Goal: Task Accomplishment & Management: Manage account settings

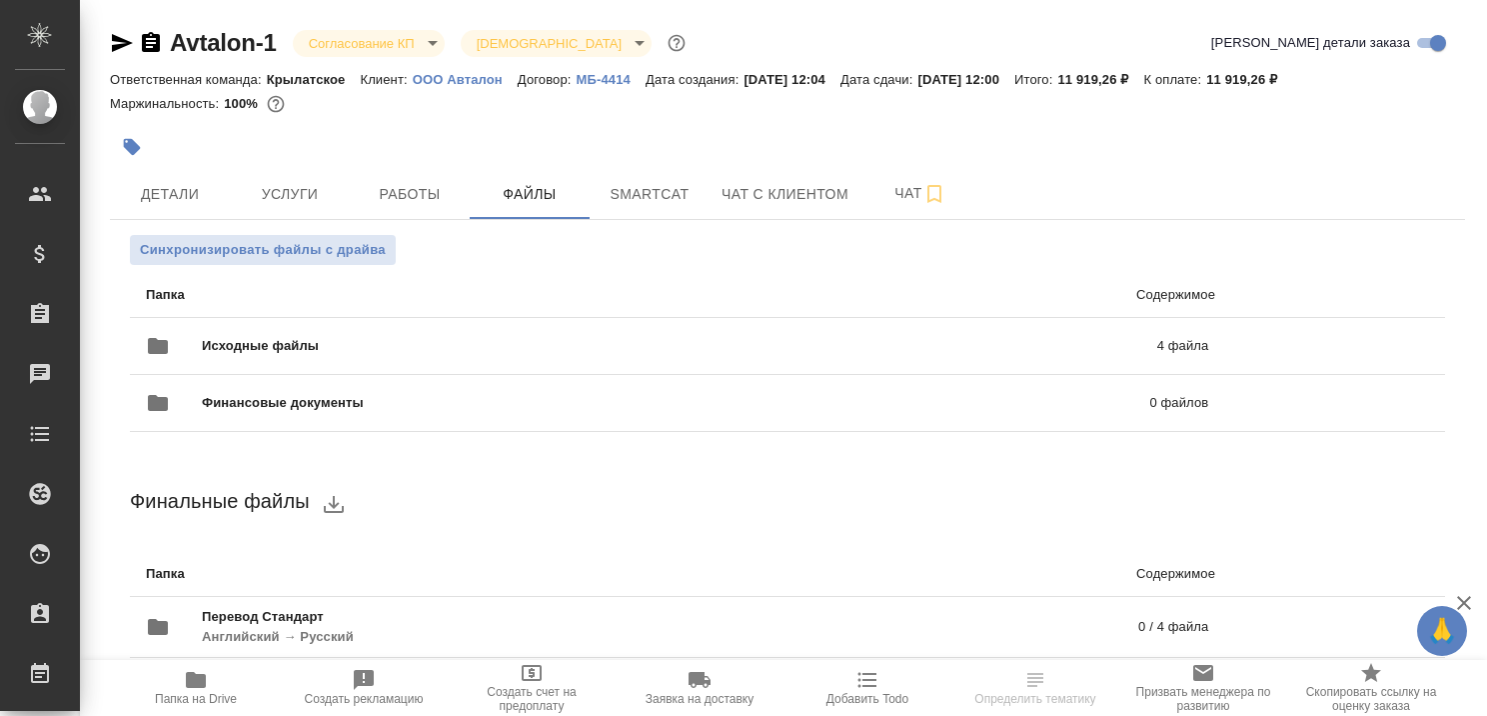
drag, startPoint x: 1464, startPoint y: 597, endPoint x: 1451, endPoint y: 588, distance: 15.8
click at [1464, 596] on icon "button" at bounding box center [1464, 603] width 24 height 24
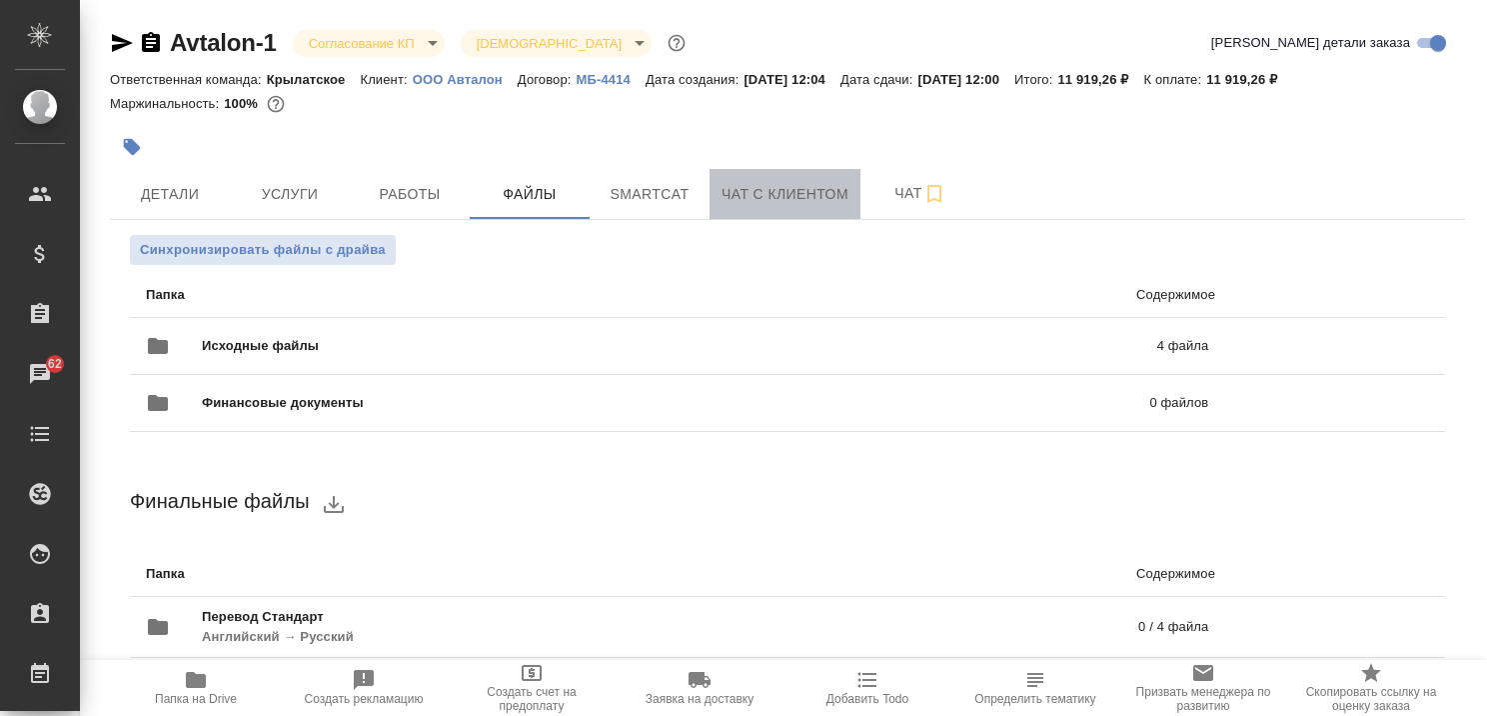
click at [770, 196] on span "Чат с клиентом" at bounding box center [785, 194] width 127 height 25
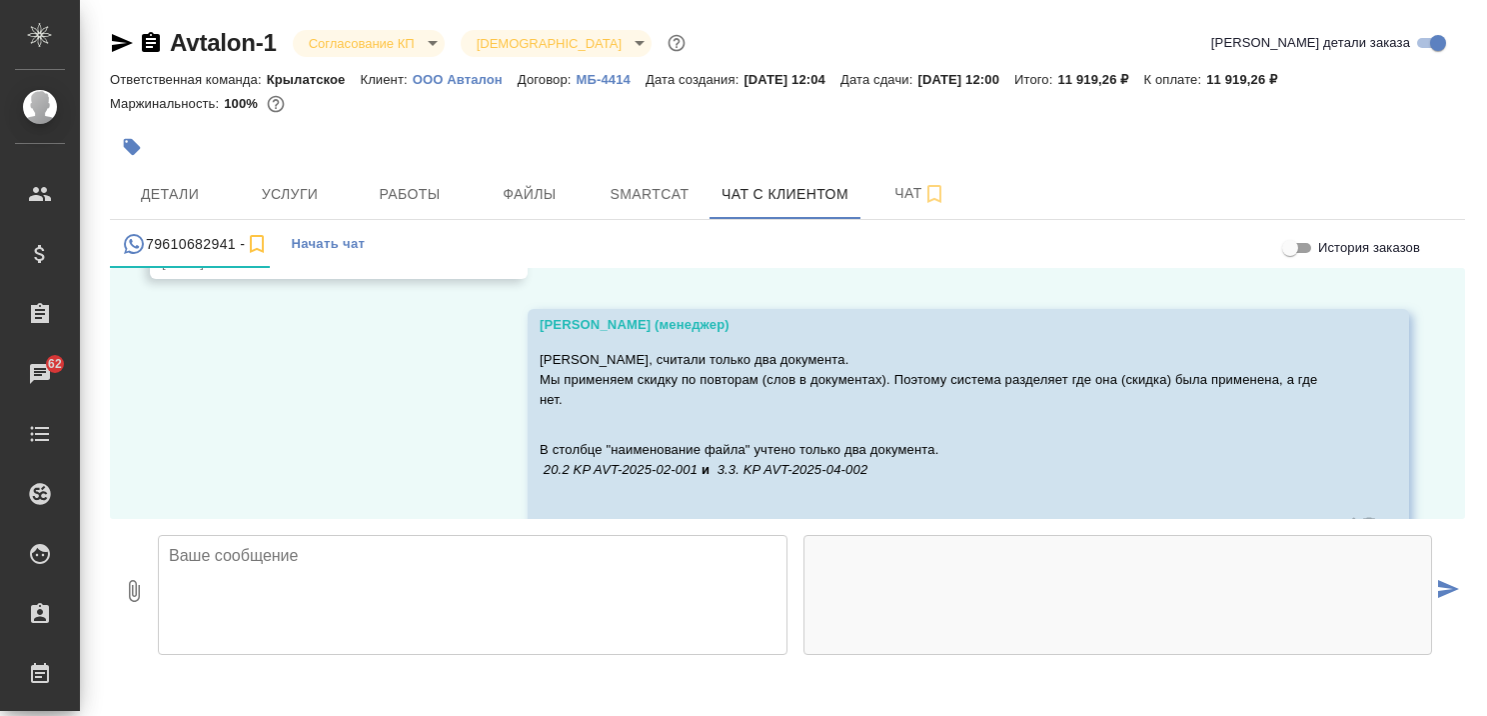
scroll to position [3149, 0]
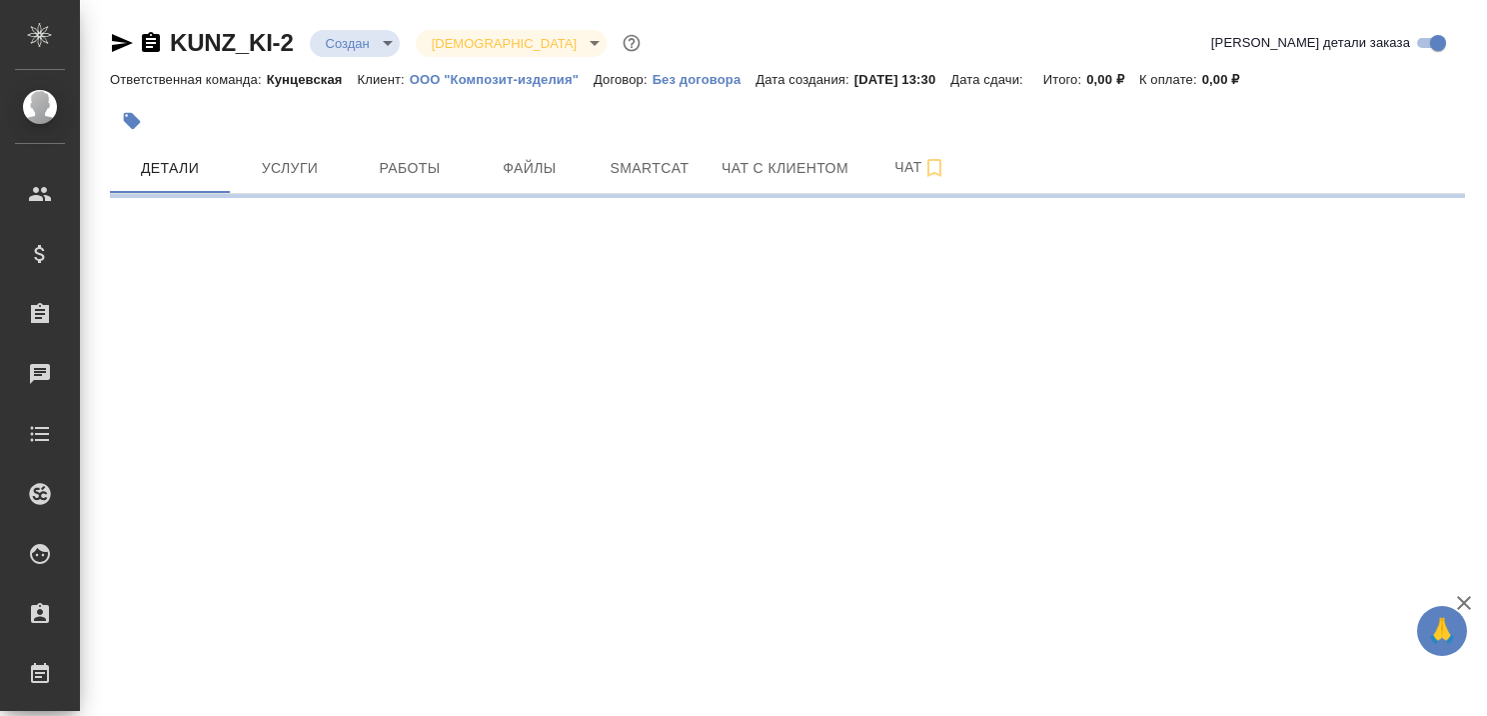
select select "RU"
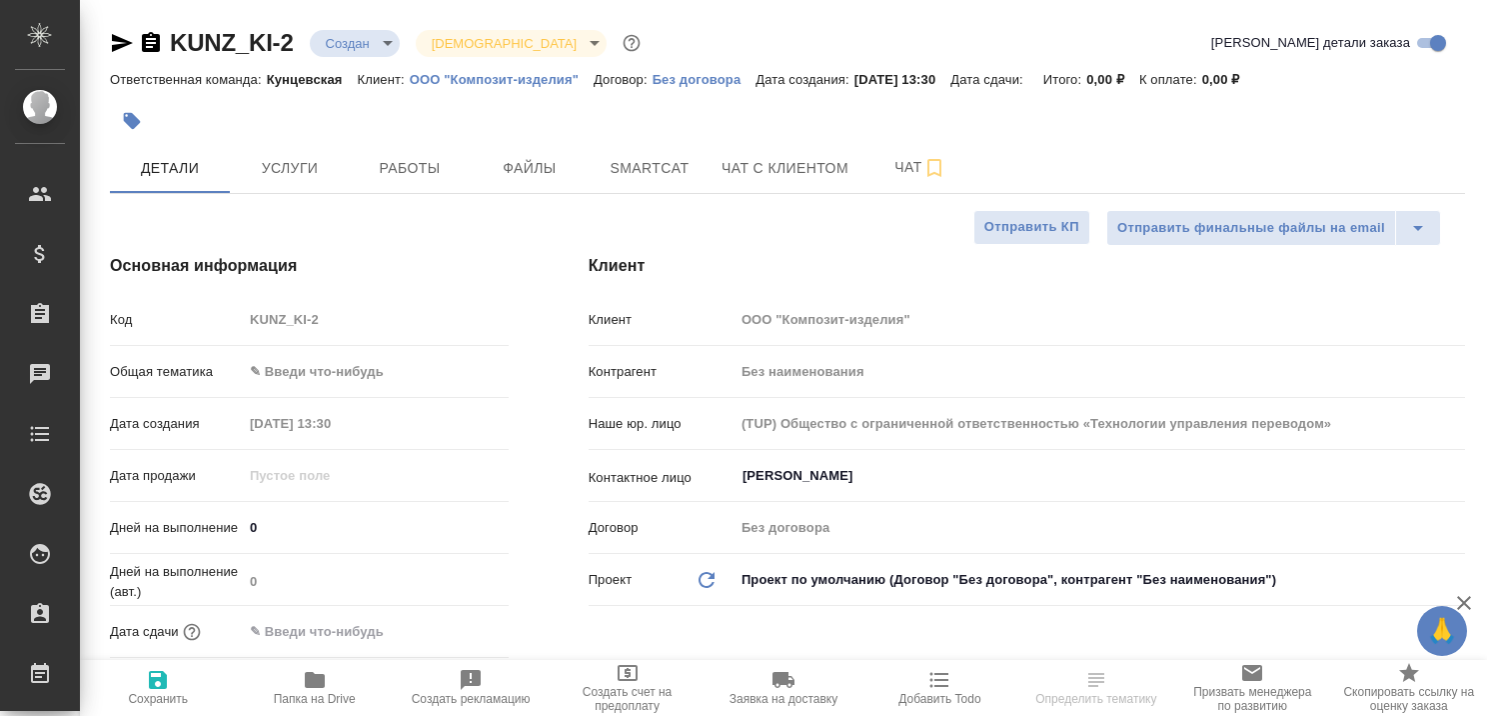
type textarea "x"
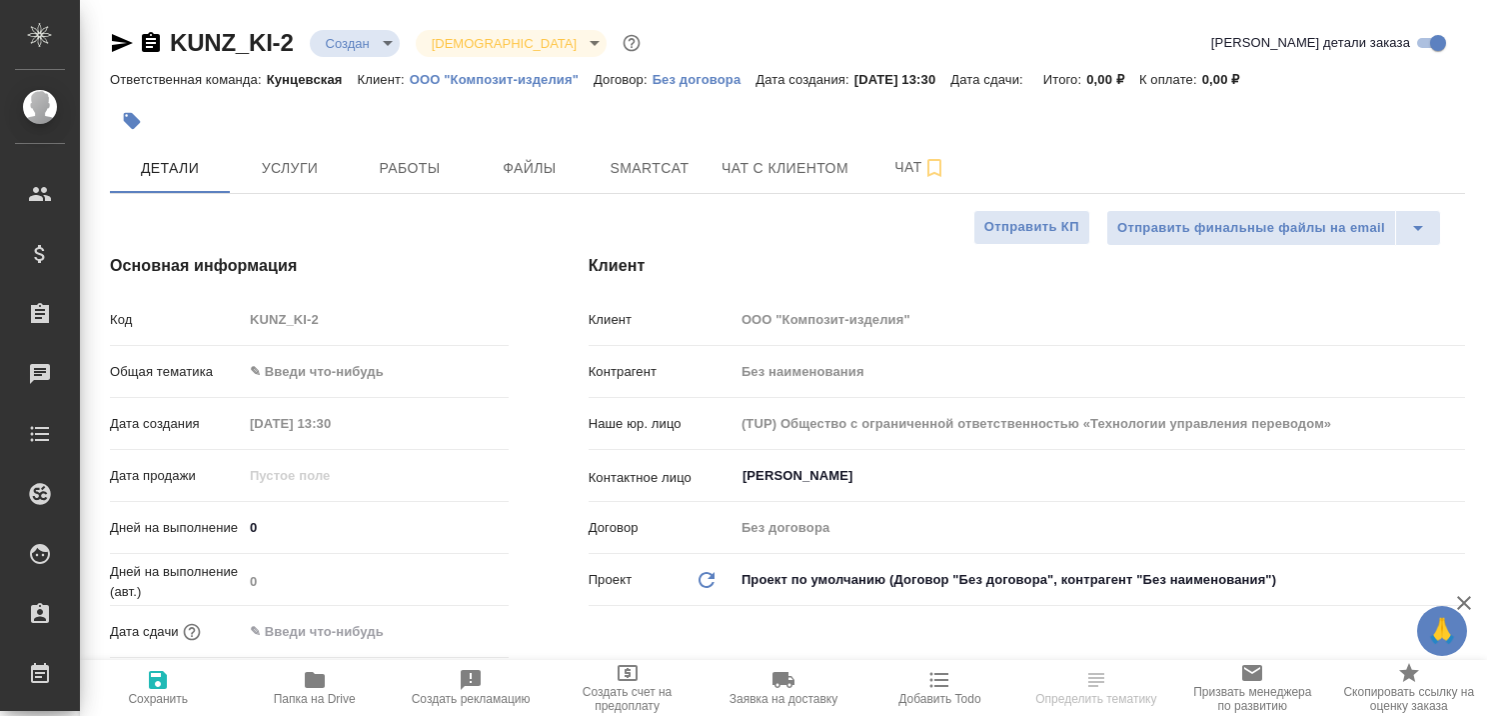
type textarea "x"
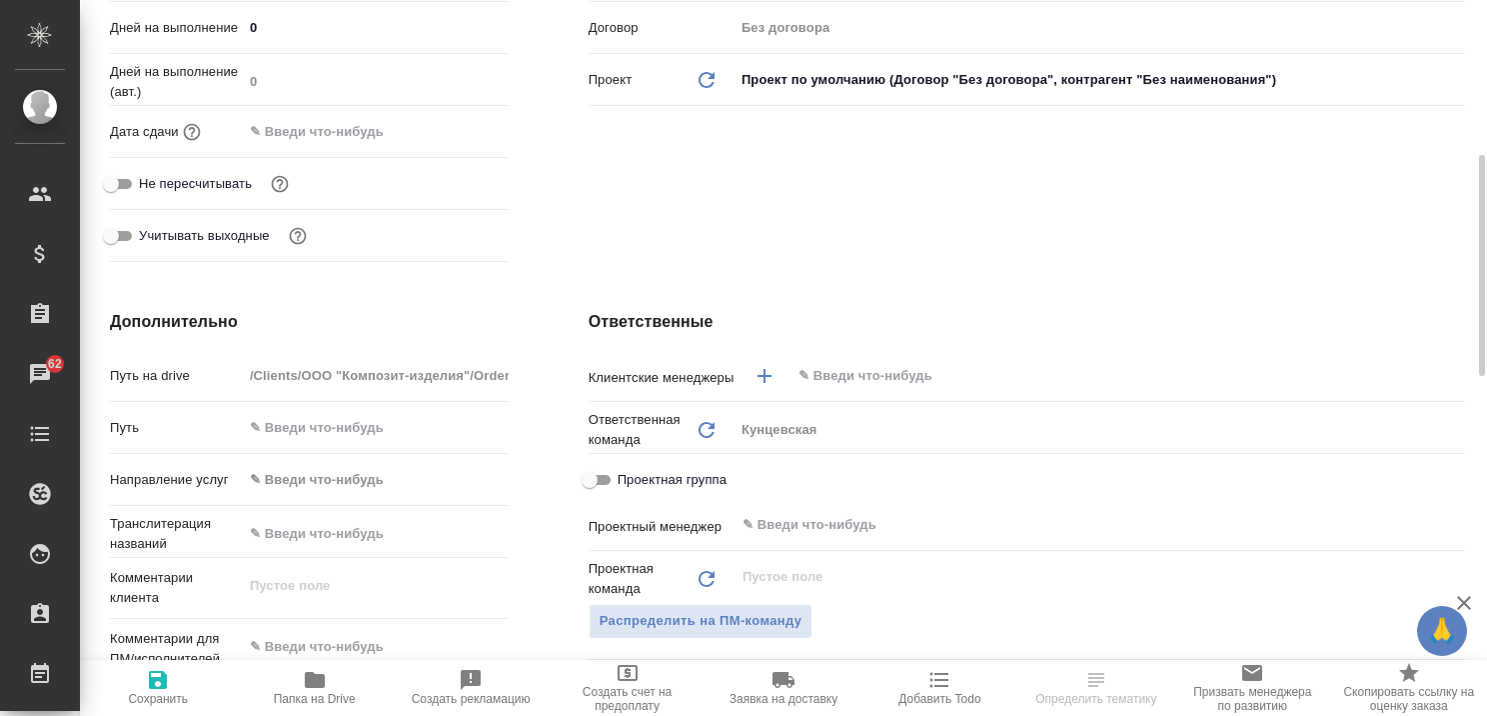
scroll to position [999, 0]
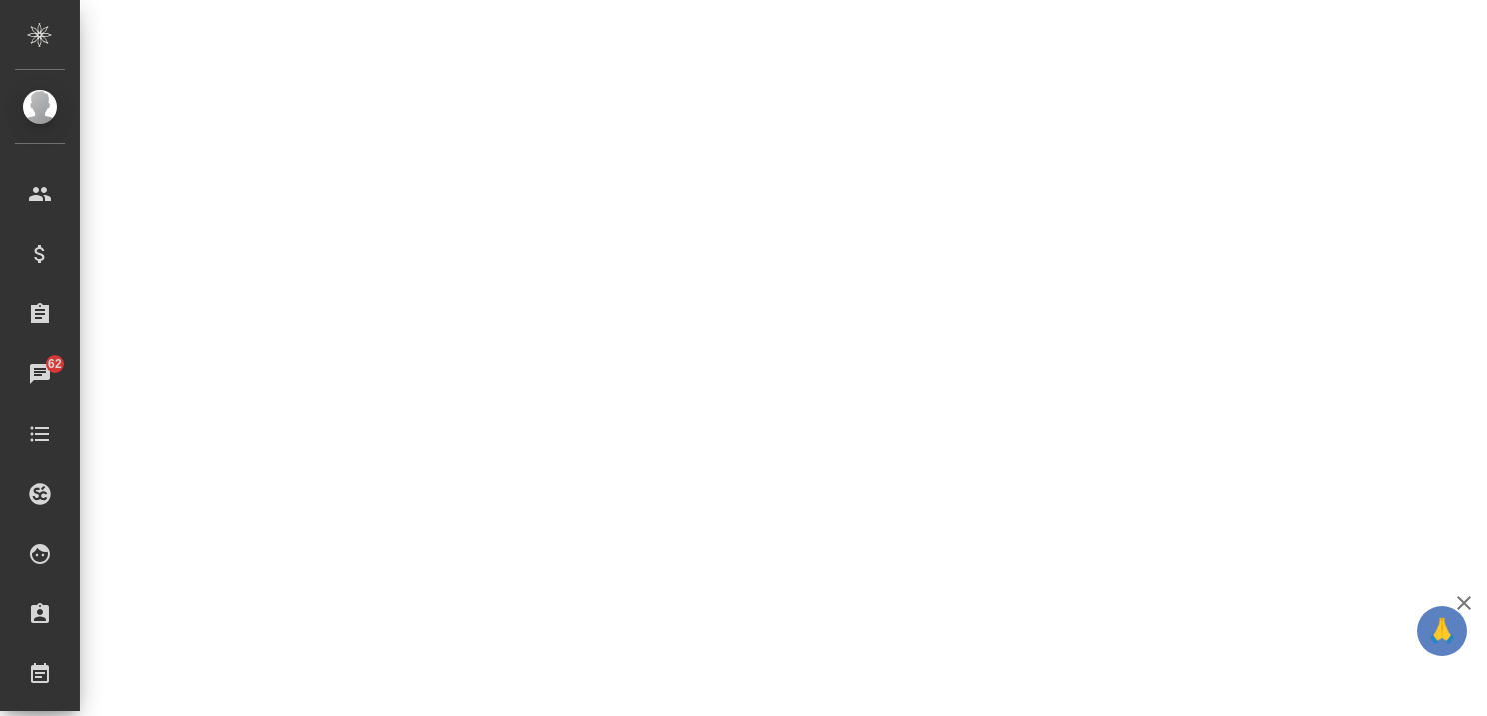
select select "RU"
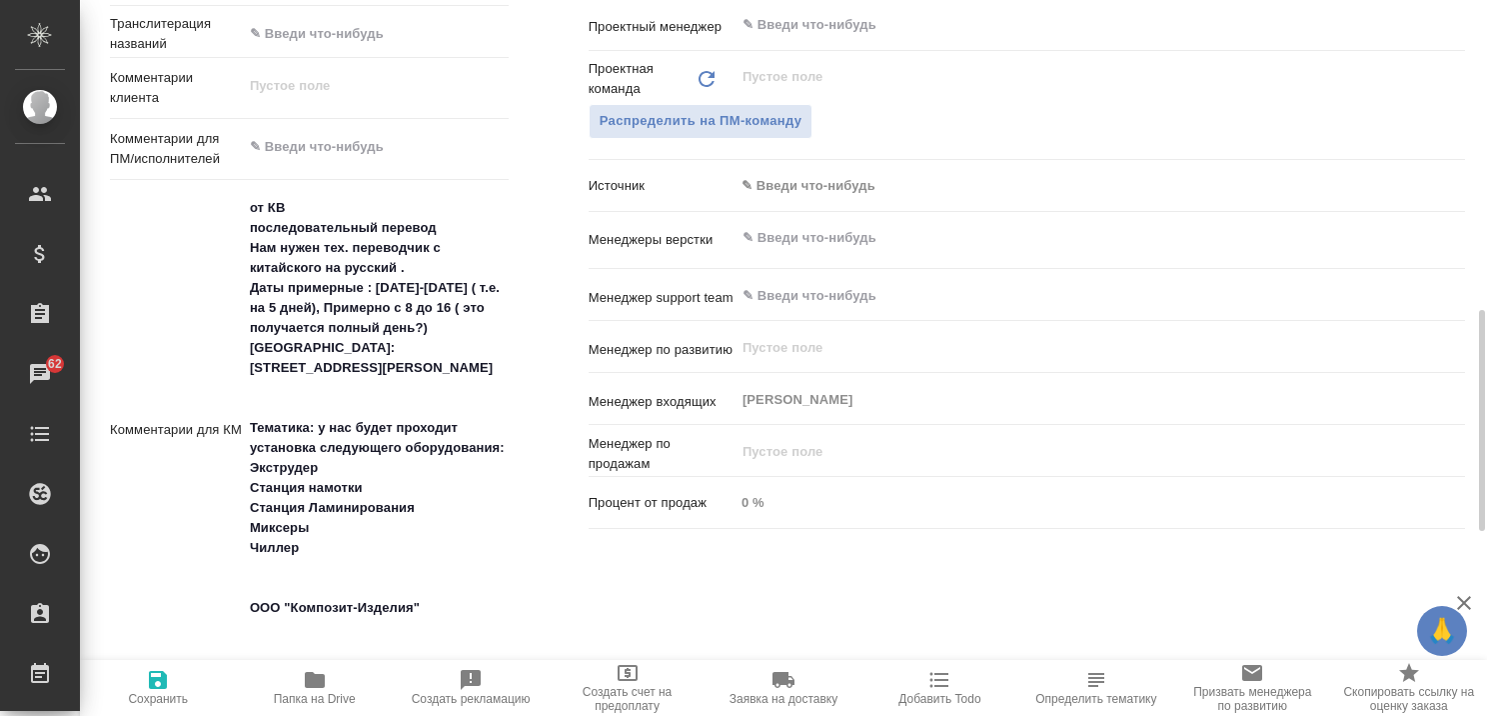
type textarea "x"
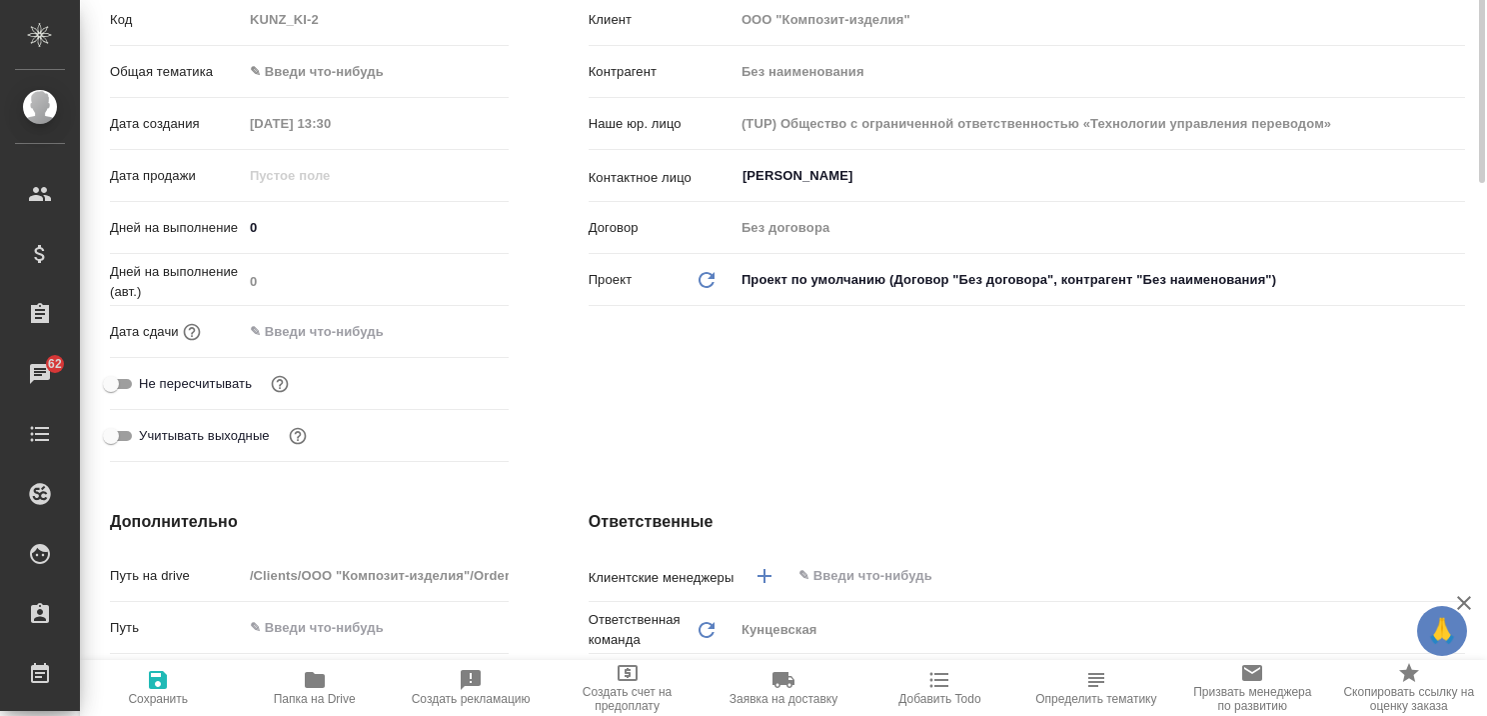
scroll to position [0, 0]
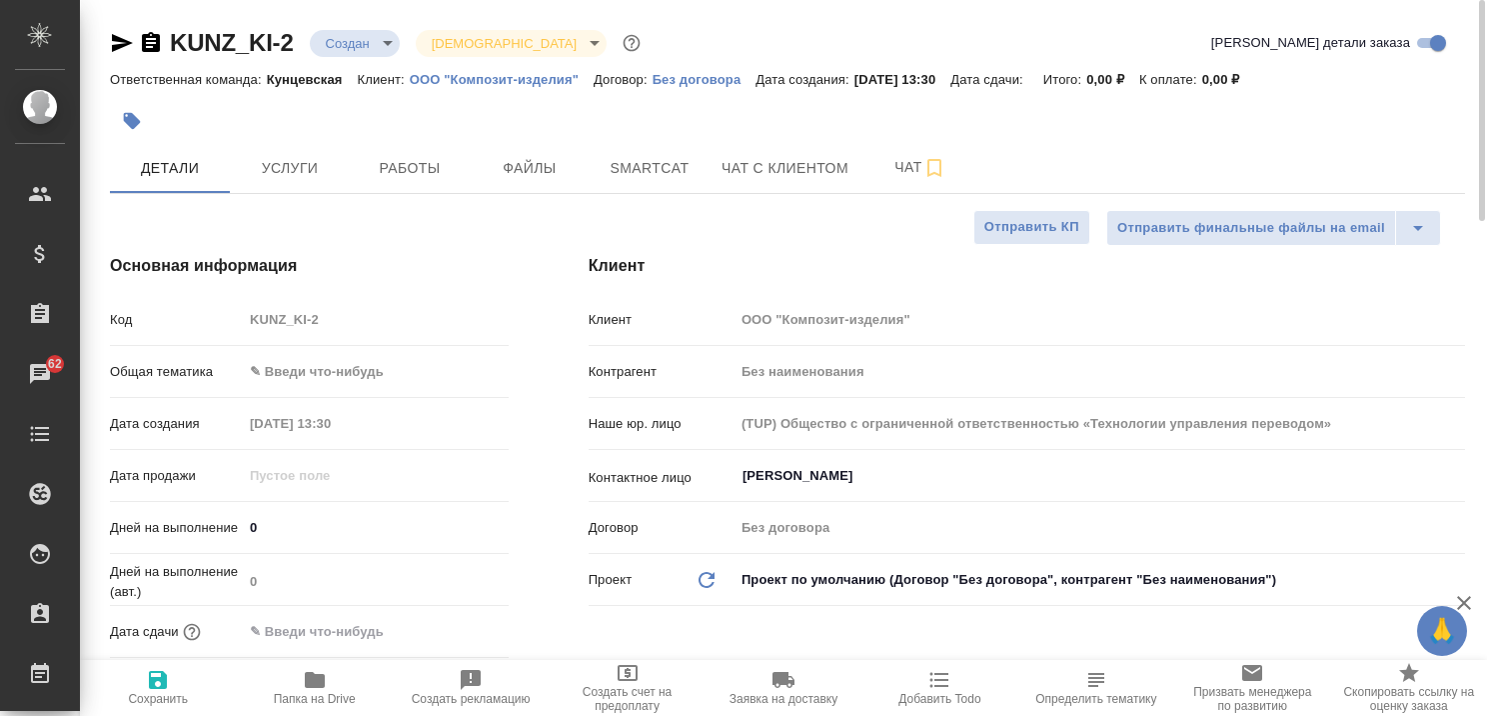
click at [475, 78] on p "ООО "Композит-изделия"" at bounding box center [502, 79] width 184 height 15
type textarea "x"
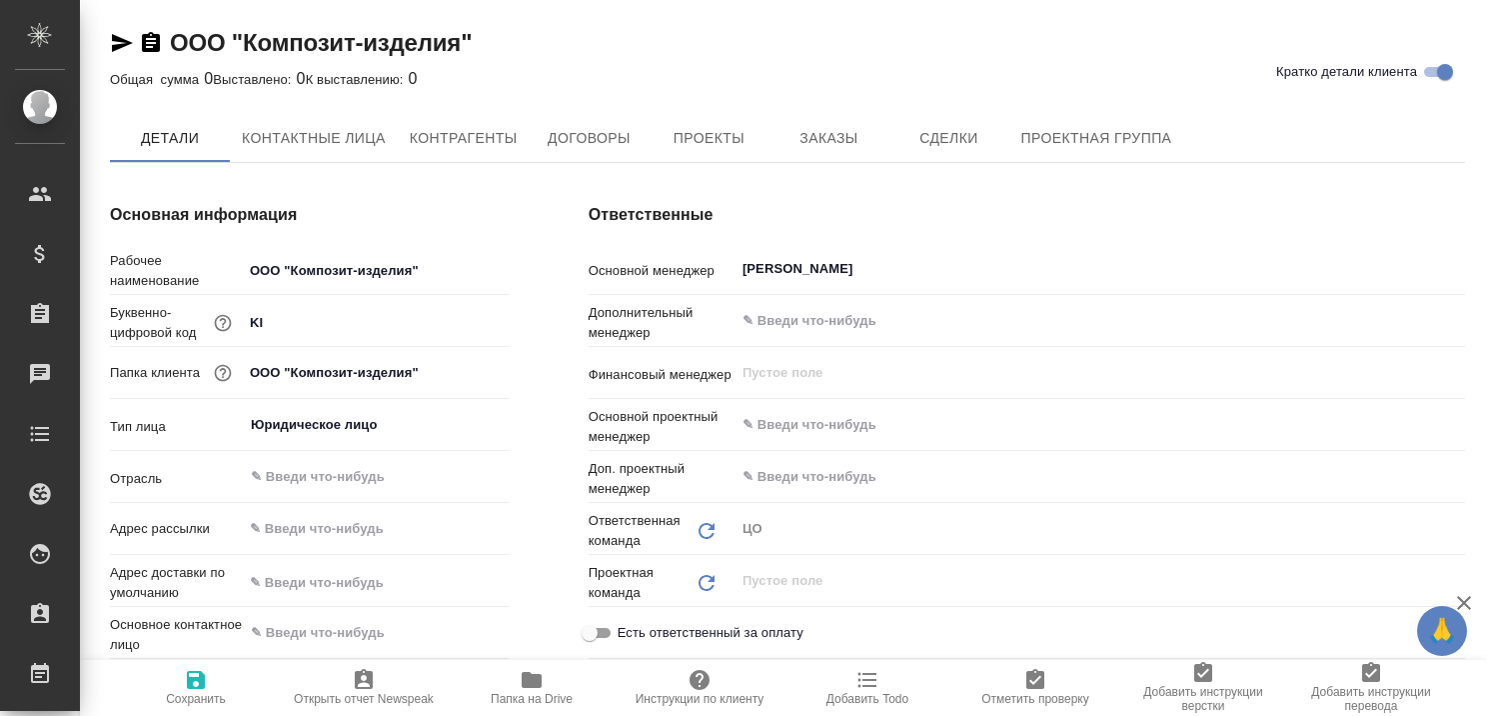
type textarea "x"
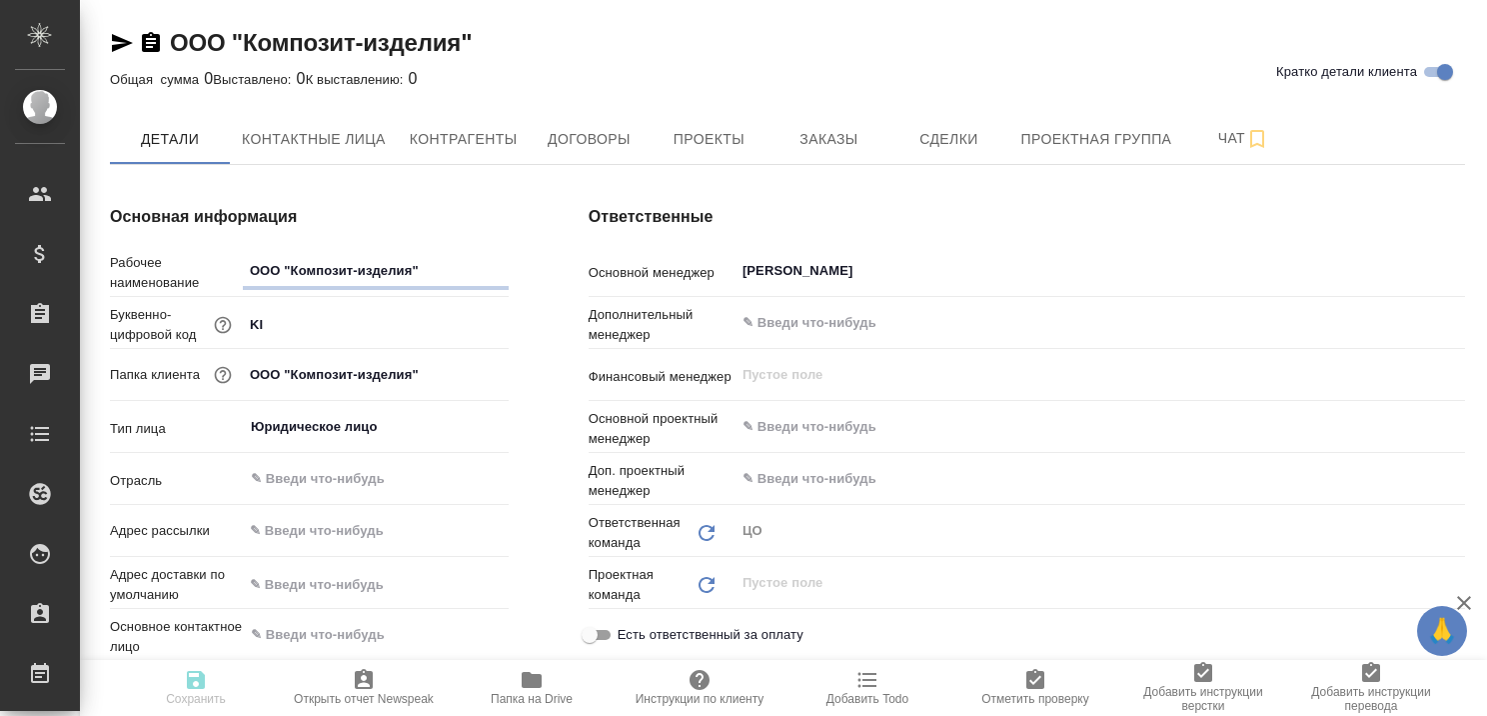
type textarea "x"
click at [836, 142] on span "Заказы" at bounding box center [828, 139] width 96 height 25
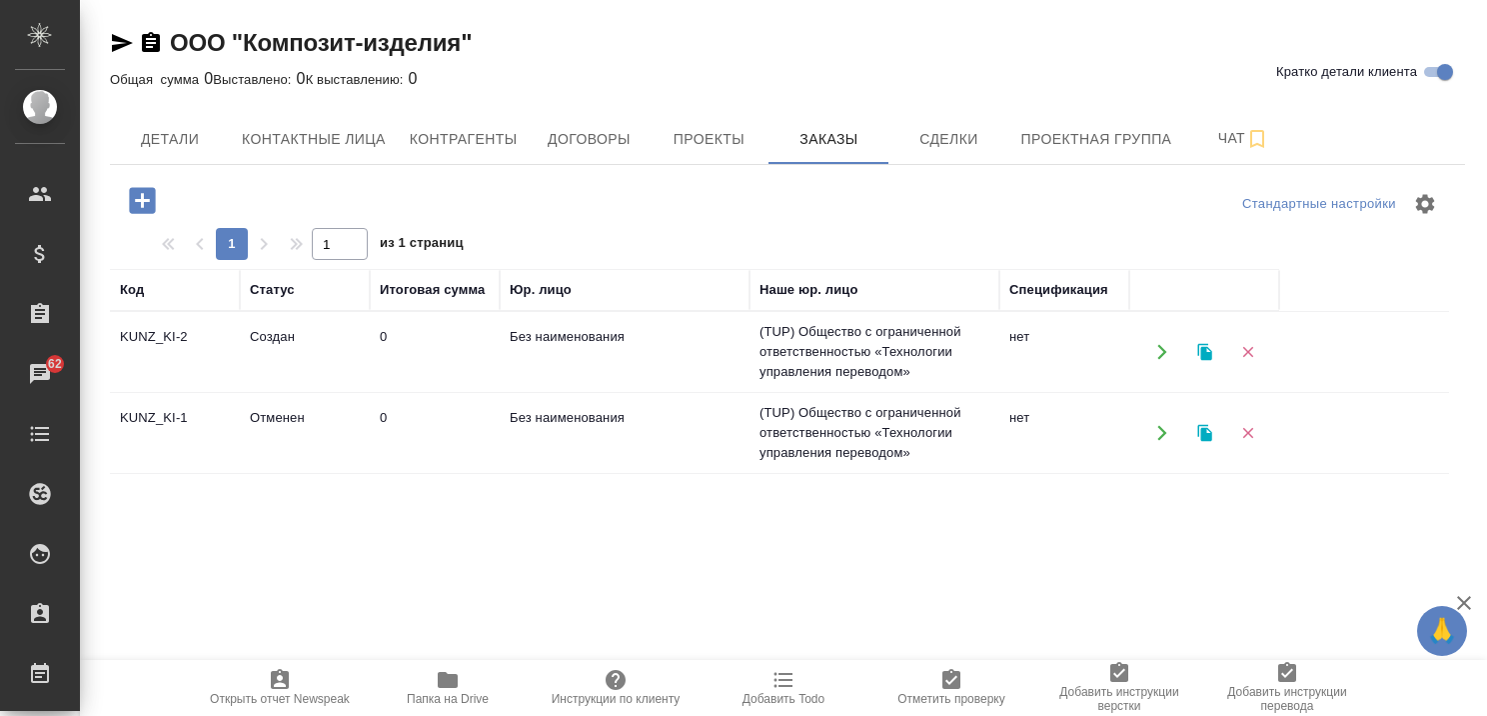
click at [269, 387] on td "Отменен" at bounding box center [305, 352] width 130 height 70
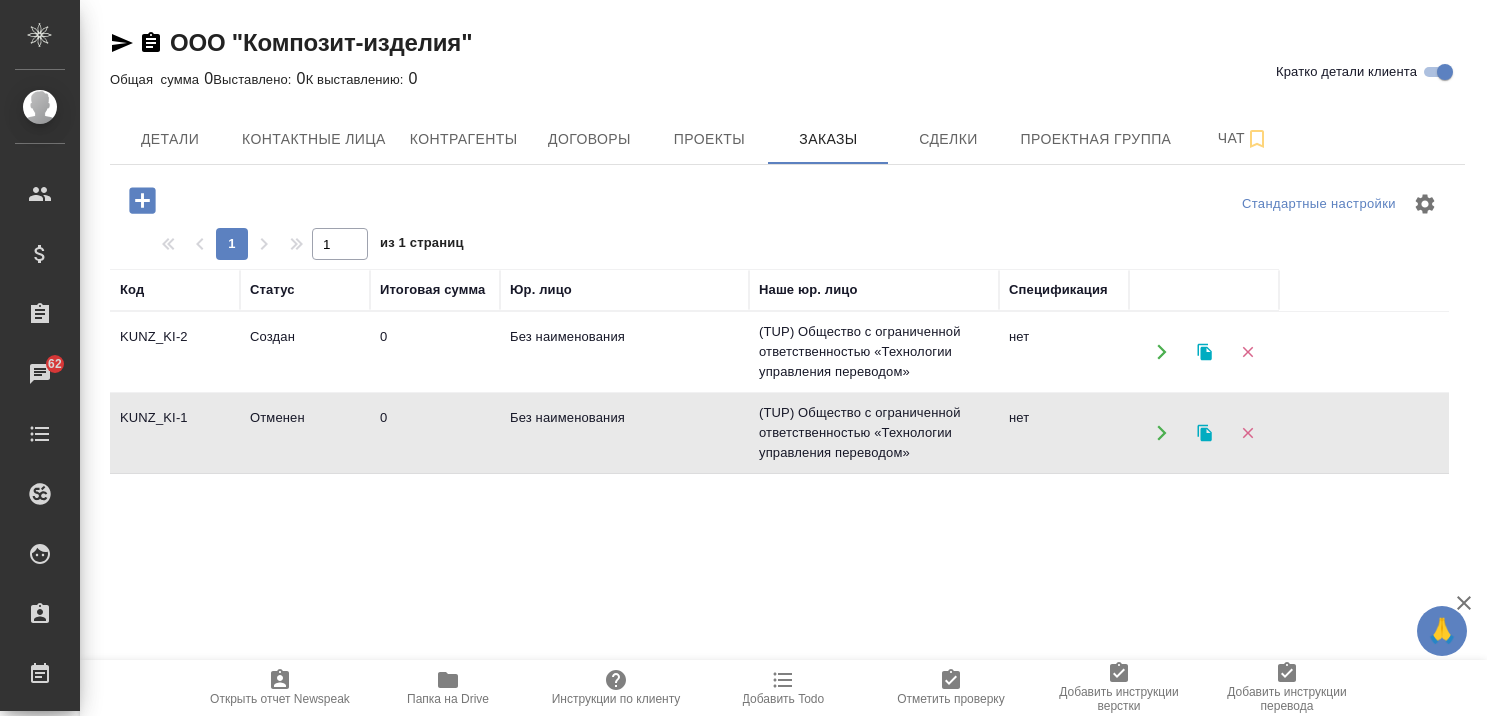
click at [272, 336] on td "Создан" at bounding box center [305, 352] width 130 height 70
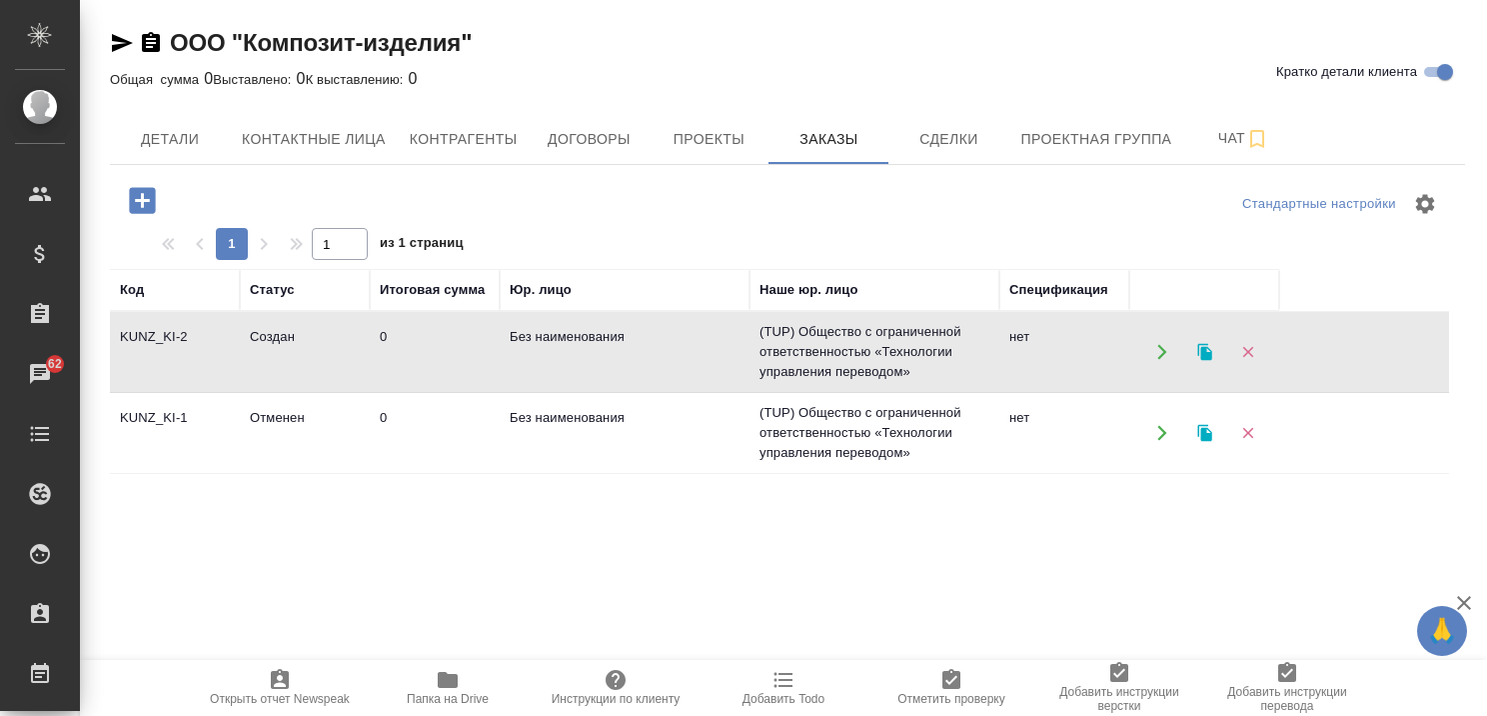
click at [272, 336] on td "Создан" at bounding box center [305, 352] width 130 height 70
click at [278, 127] on span "Контактные лица" at bounding box center [314, 139] width 144 height 25
select select "RU"
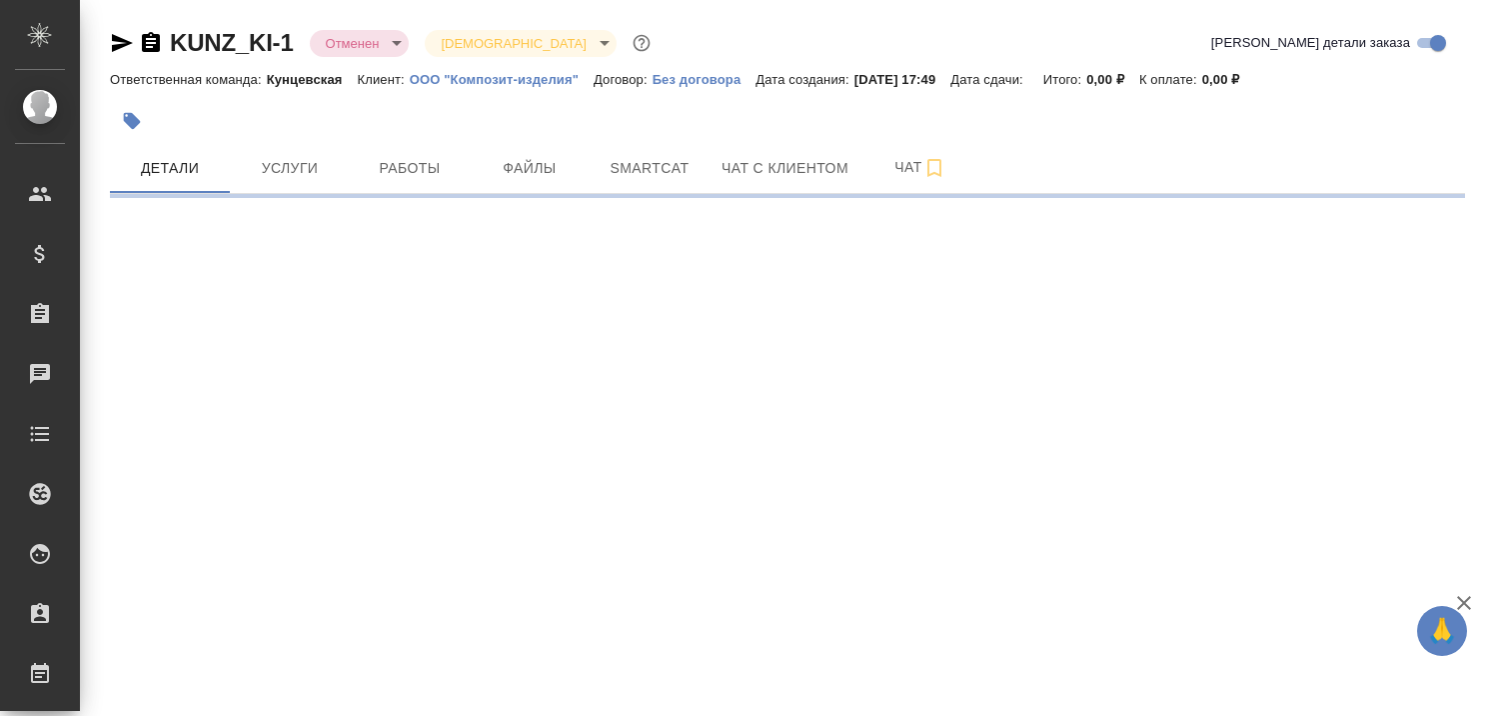
select select "RU"
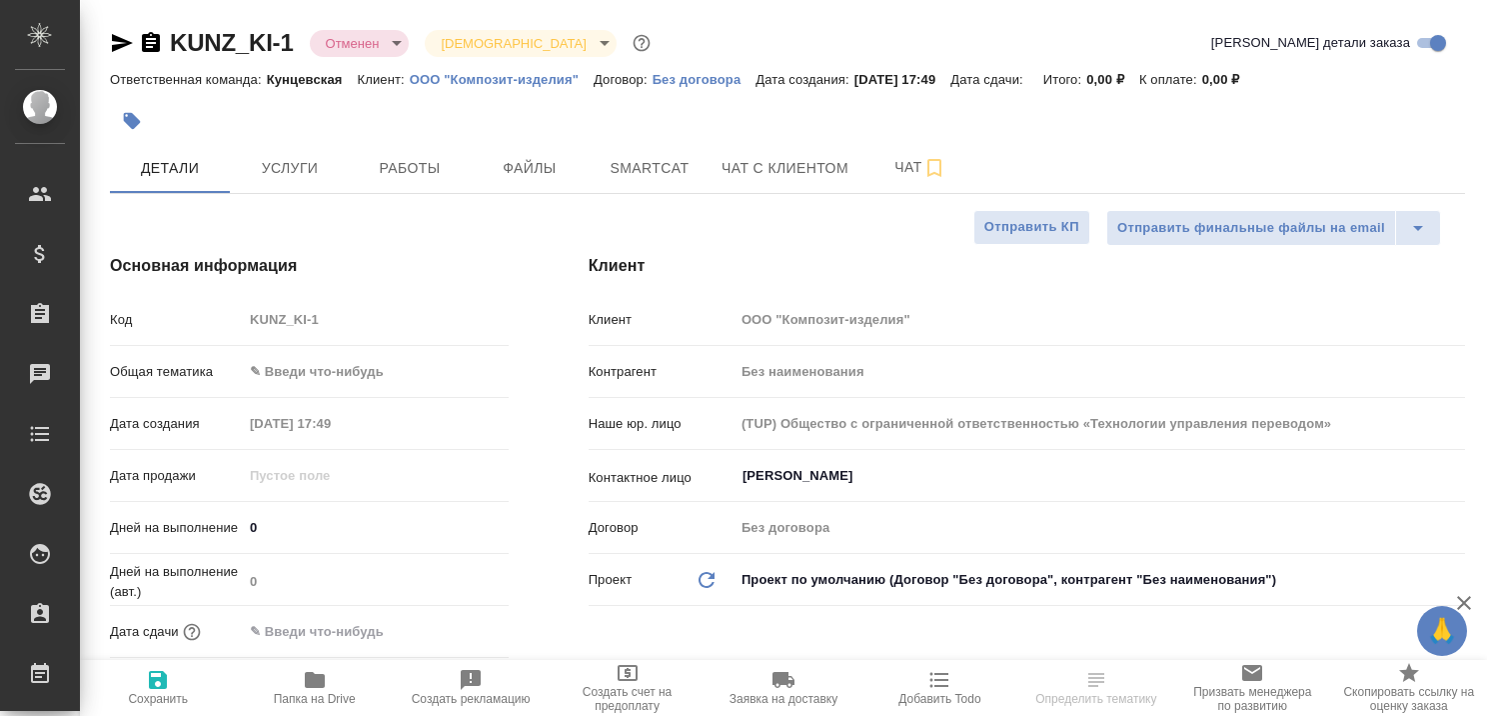
type textarea "x"
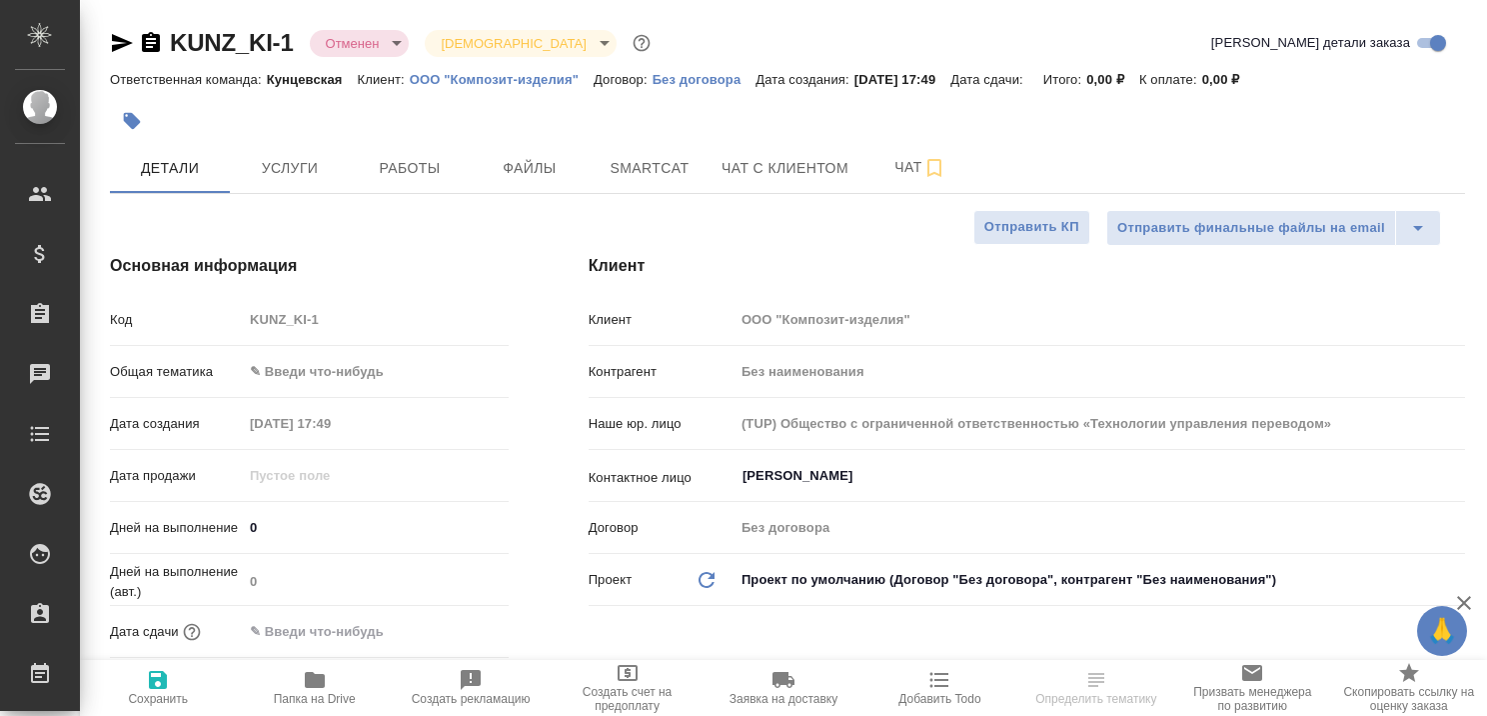
type textarea "x"
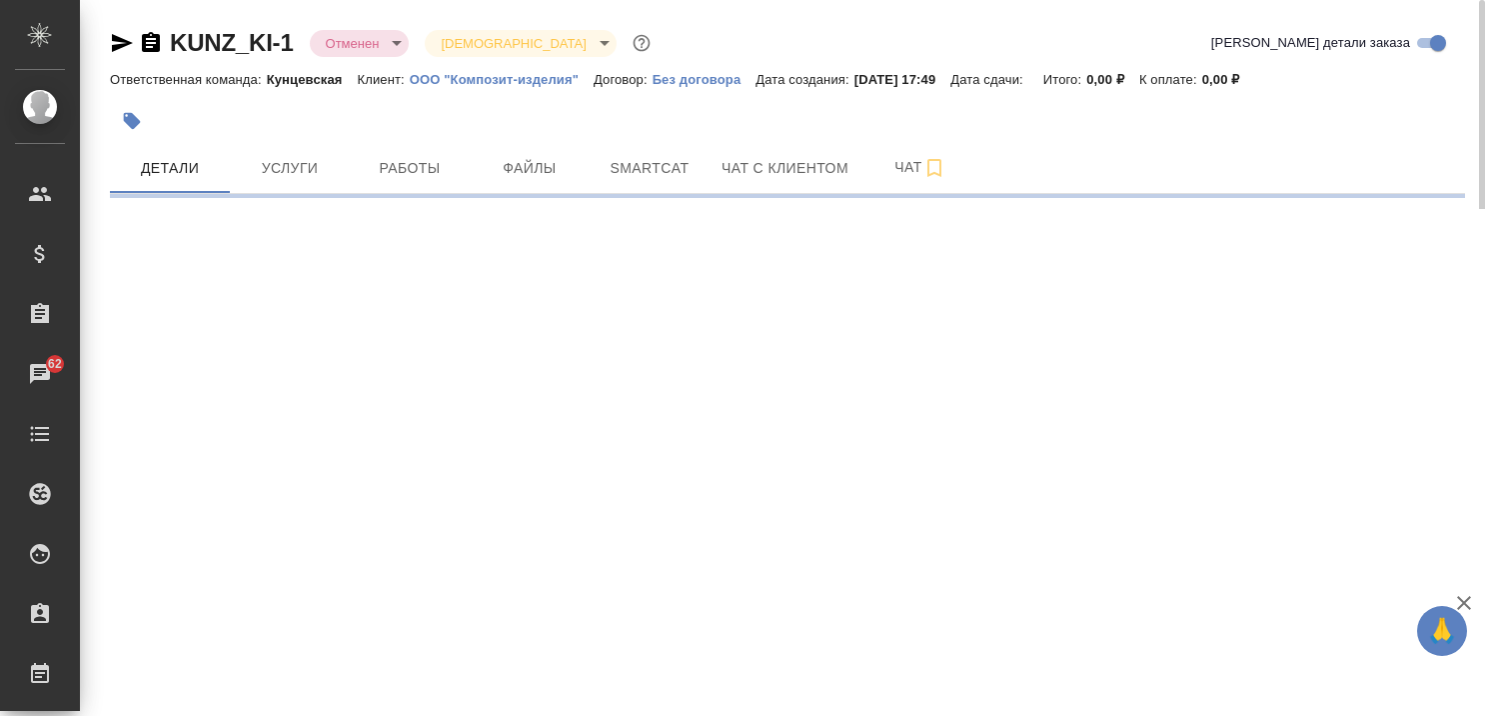
select select "RU"
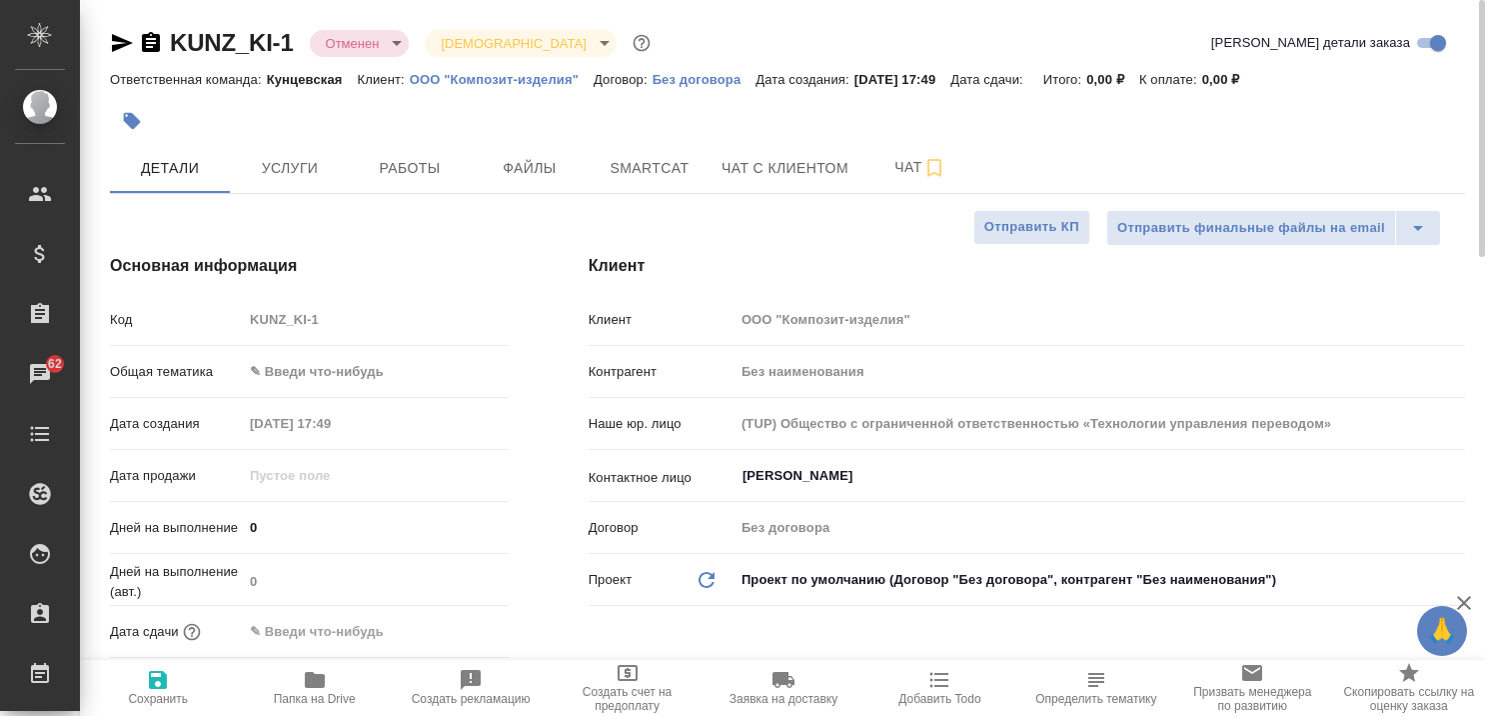
type textarea "x"
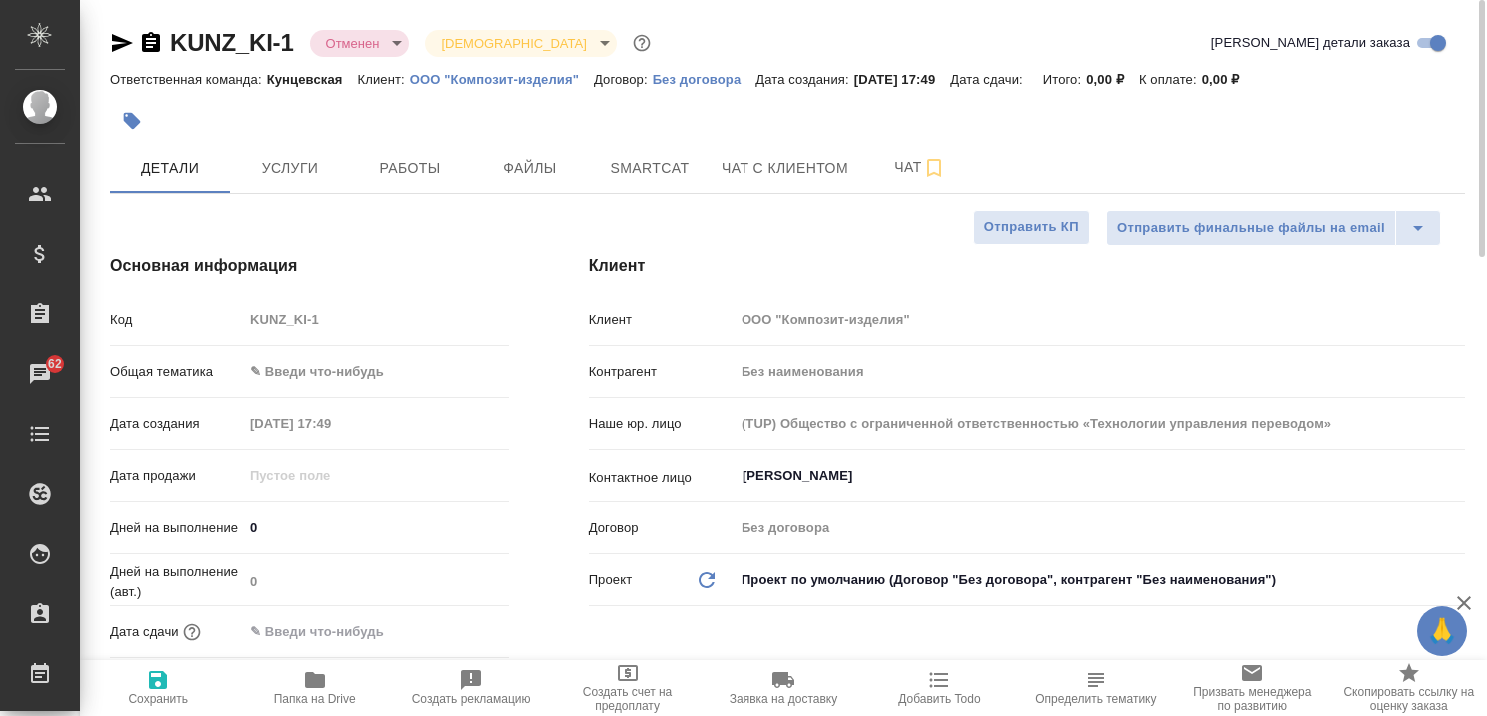
type textarea "x"
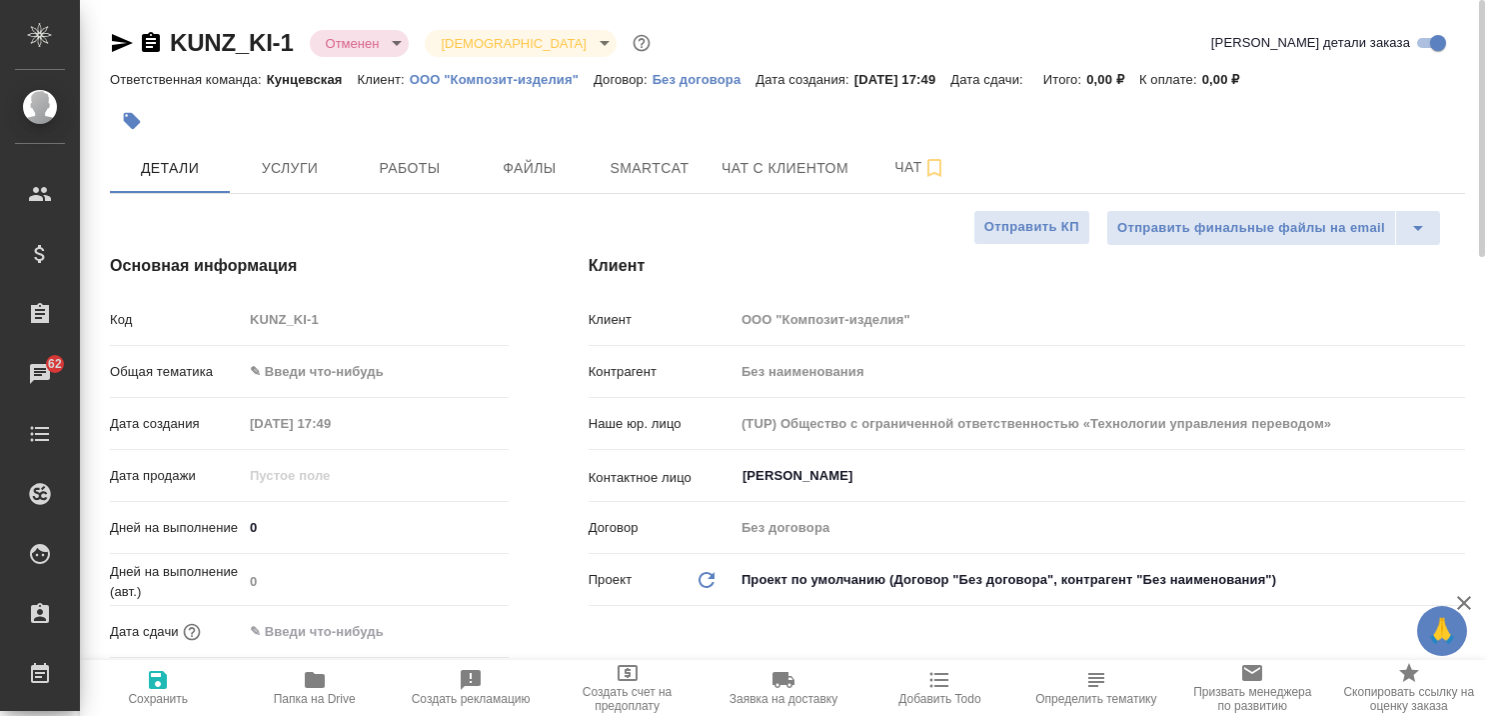
type textarea "x"
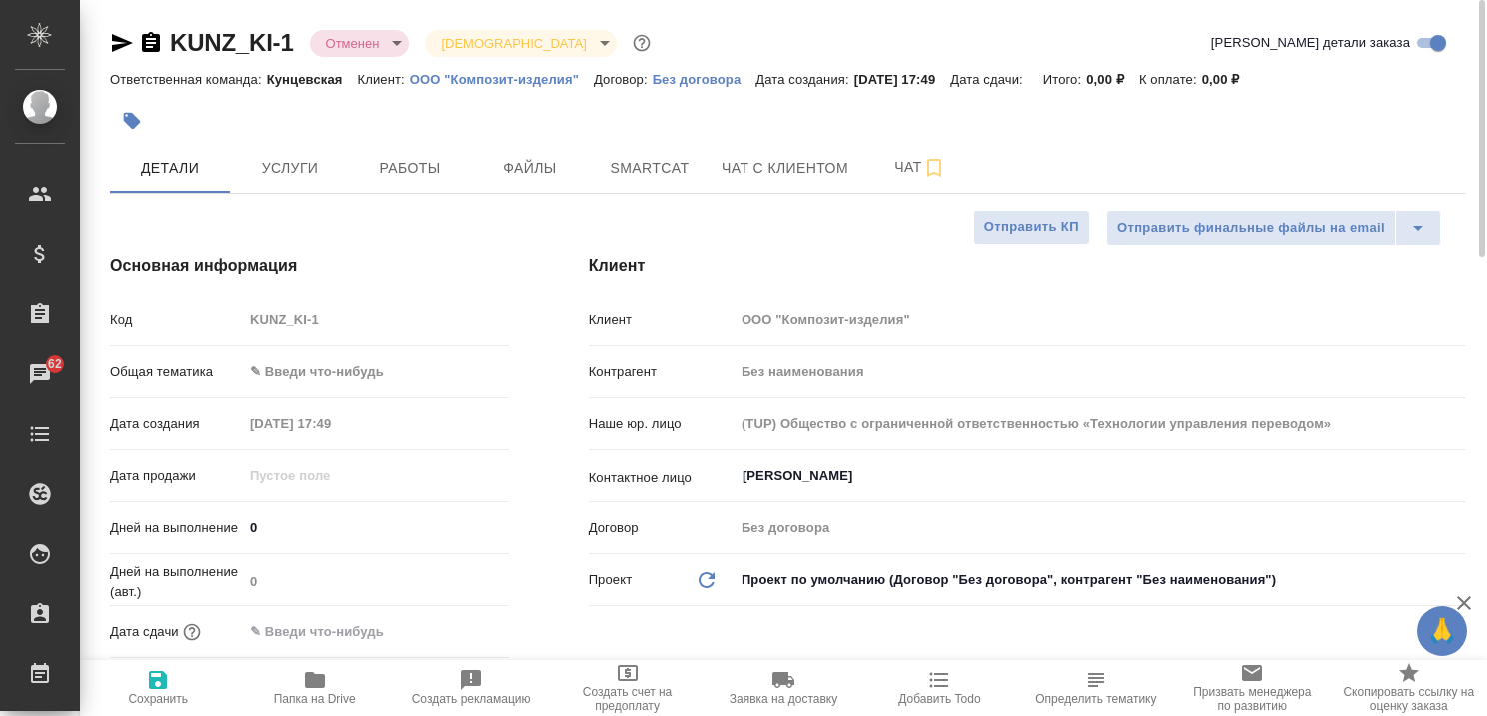
type textarea "x"
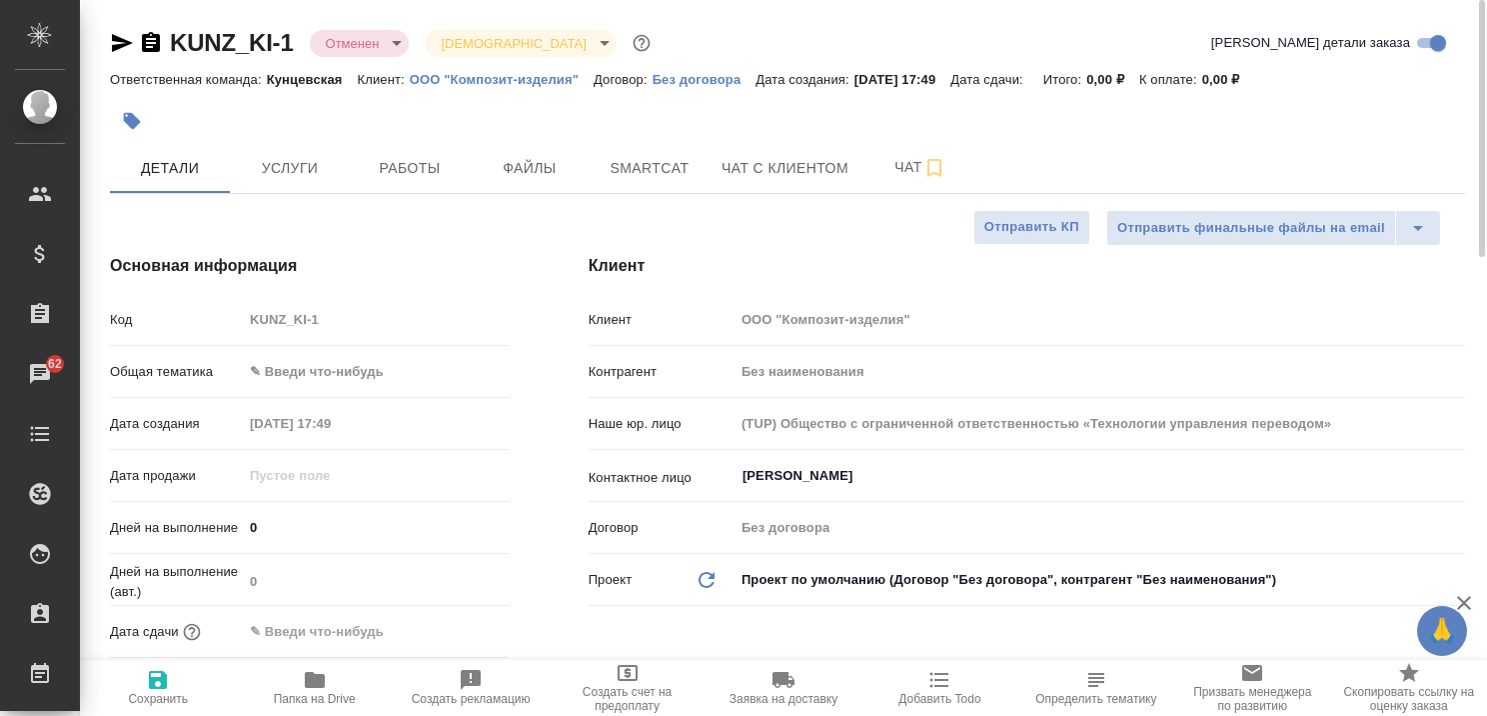
type textarea "x"
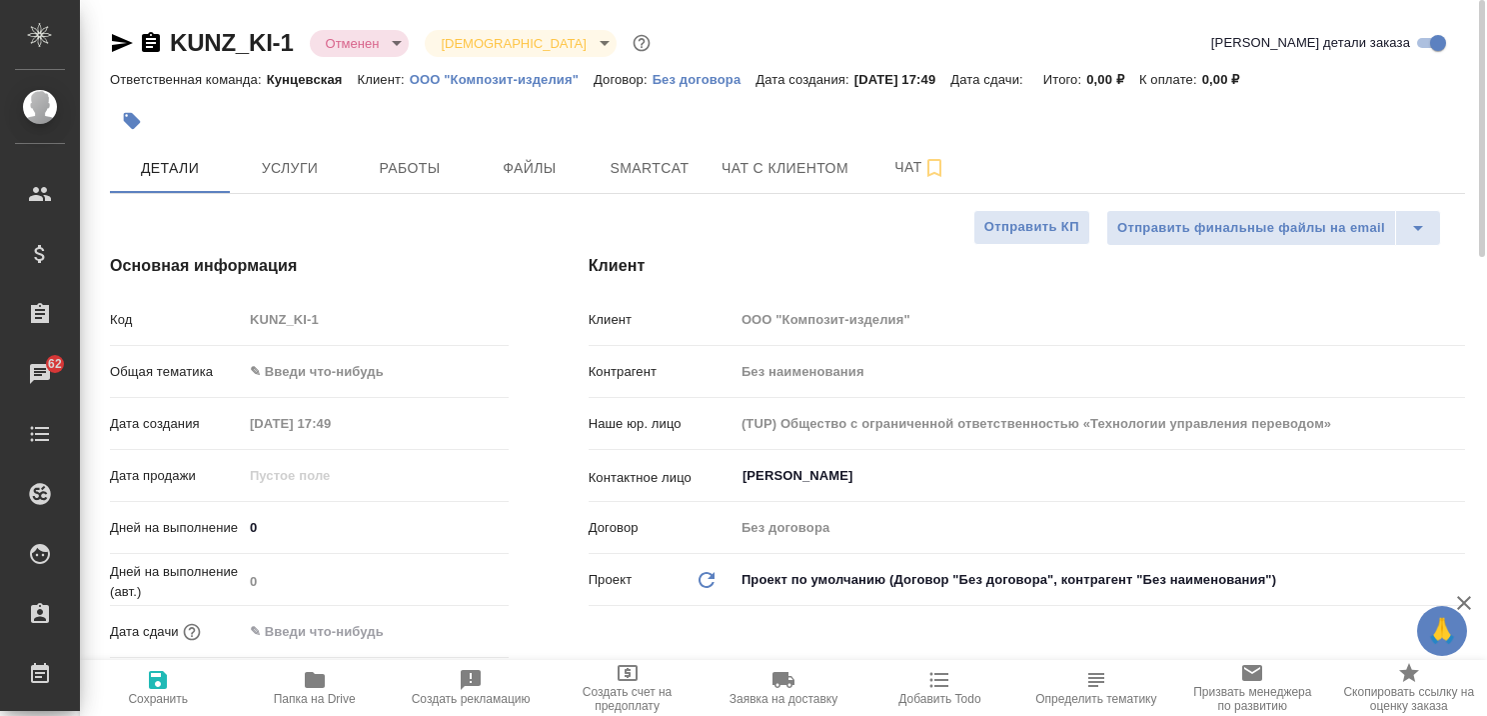
type textarea "x"
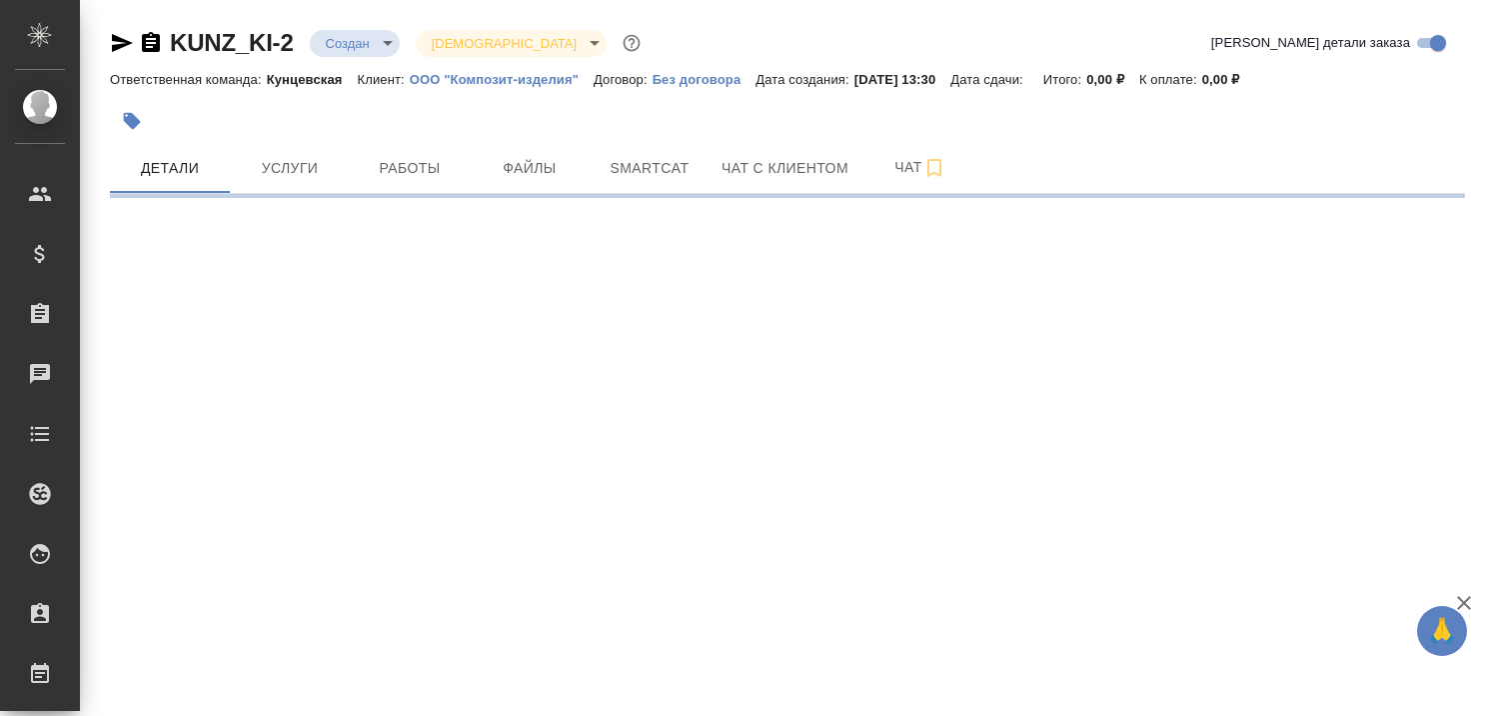
select select "RU"
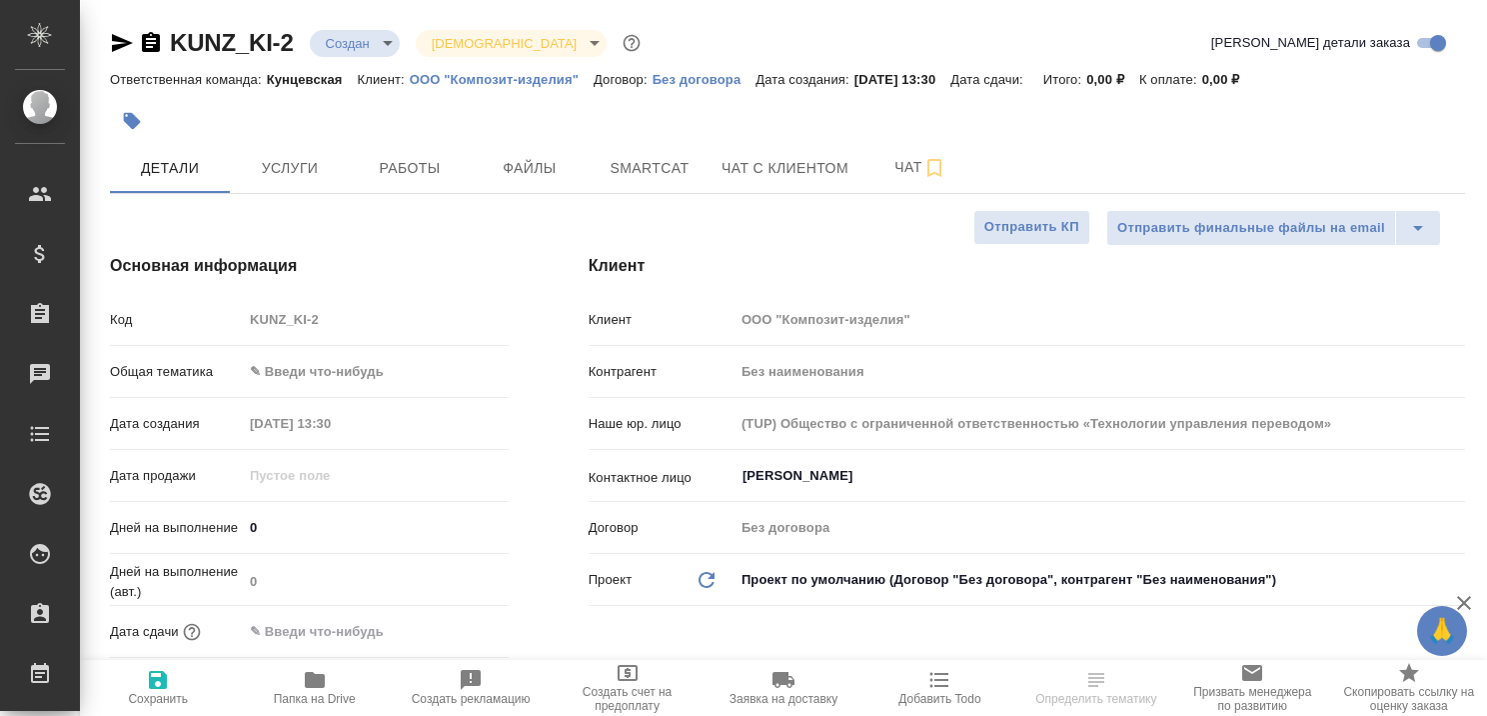
type textarea "x"
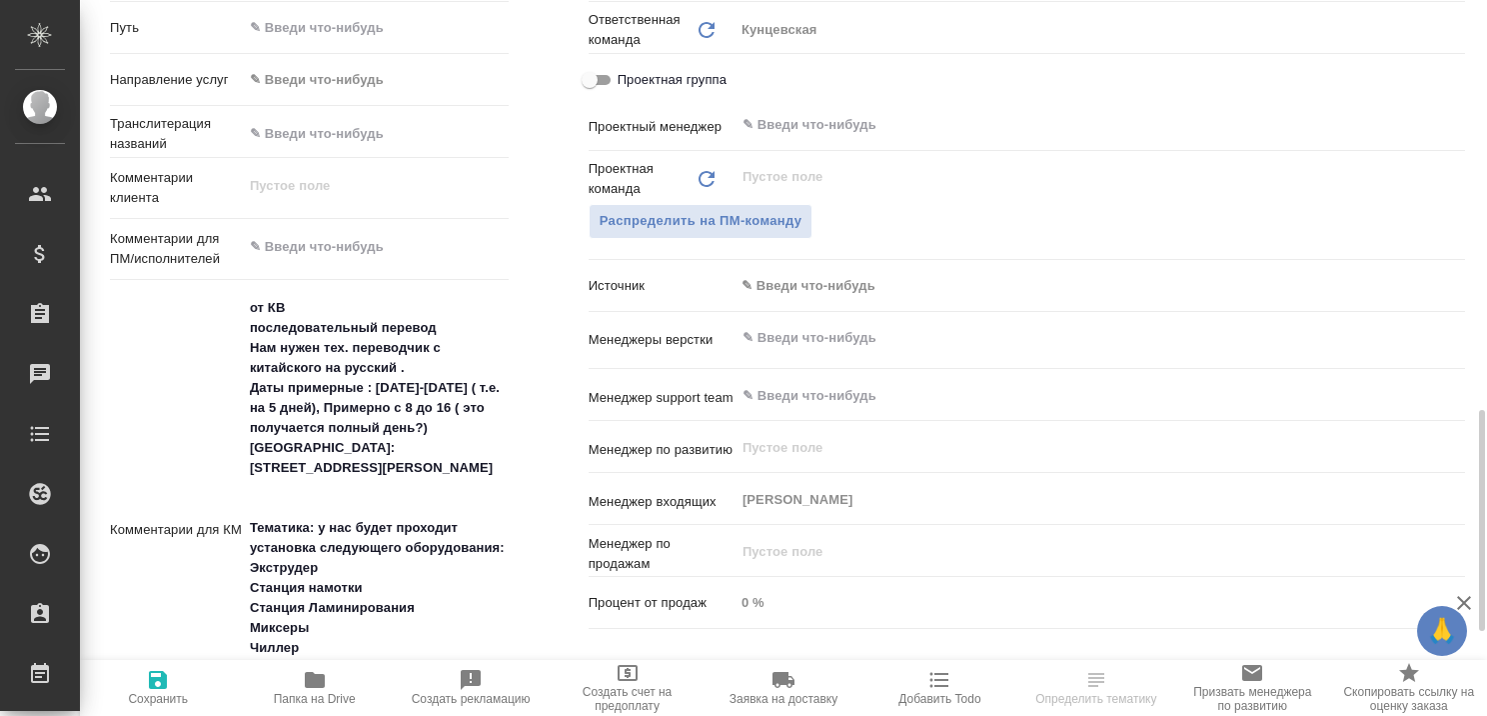
scroll to position [999, 0]
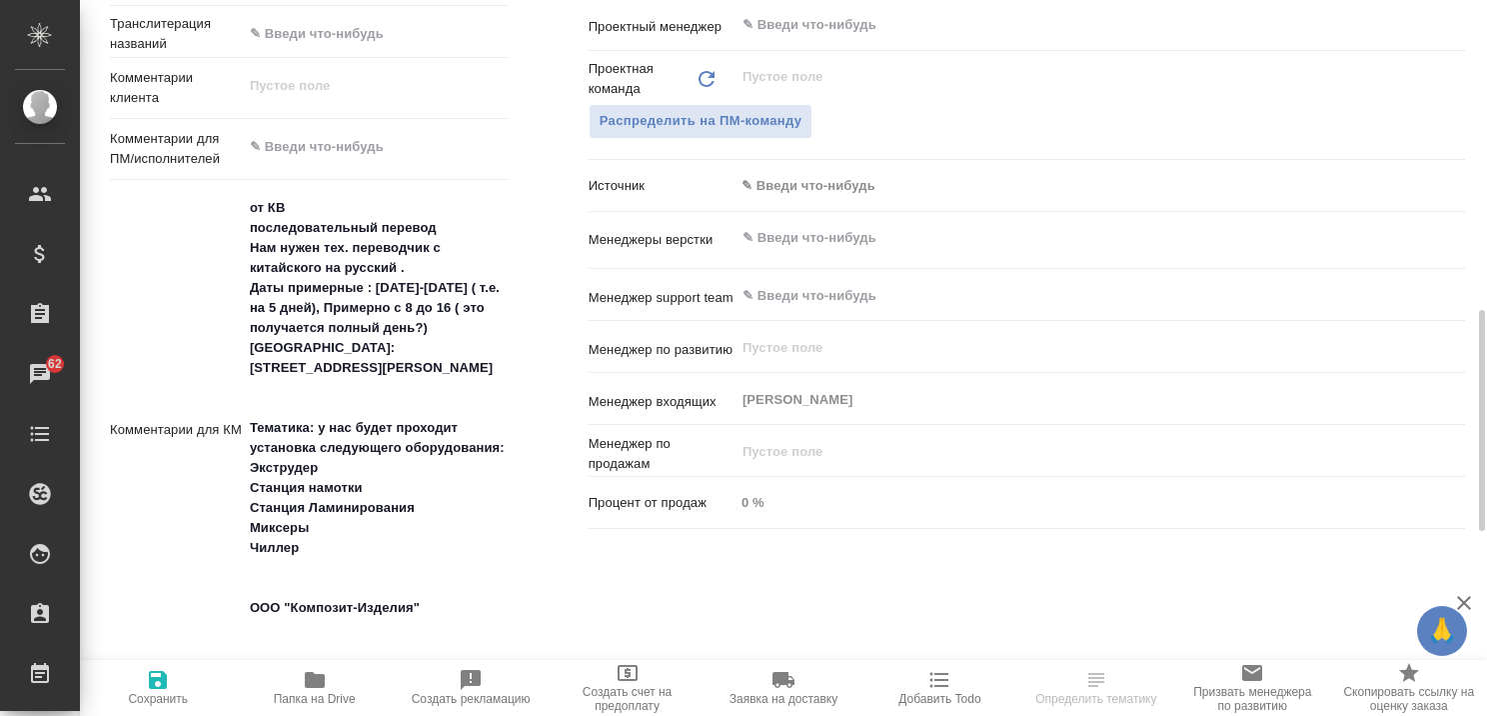
type textarea "x"
drag, startPoint x: 248, startPoint y: 226, endPoint x: 436, endPoint y: 415, distance: 266.4
click at [436, 415] on textarea "от КВ последовательный перевод Нам нужен тех. переводчик с китайского на русски…" at bounding box center [376, 429] width 264 height 474
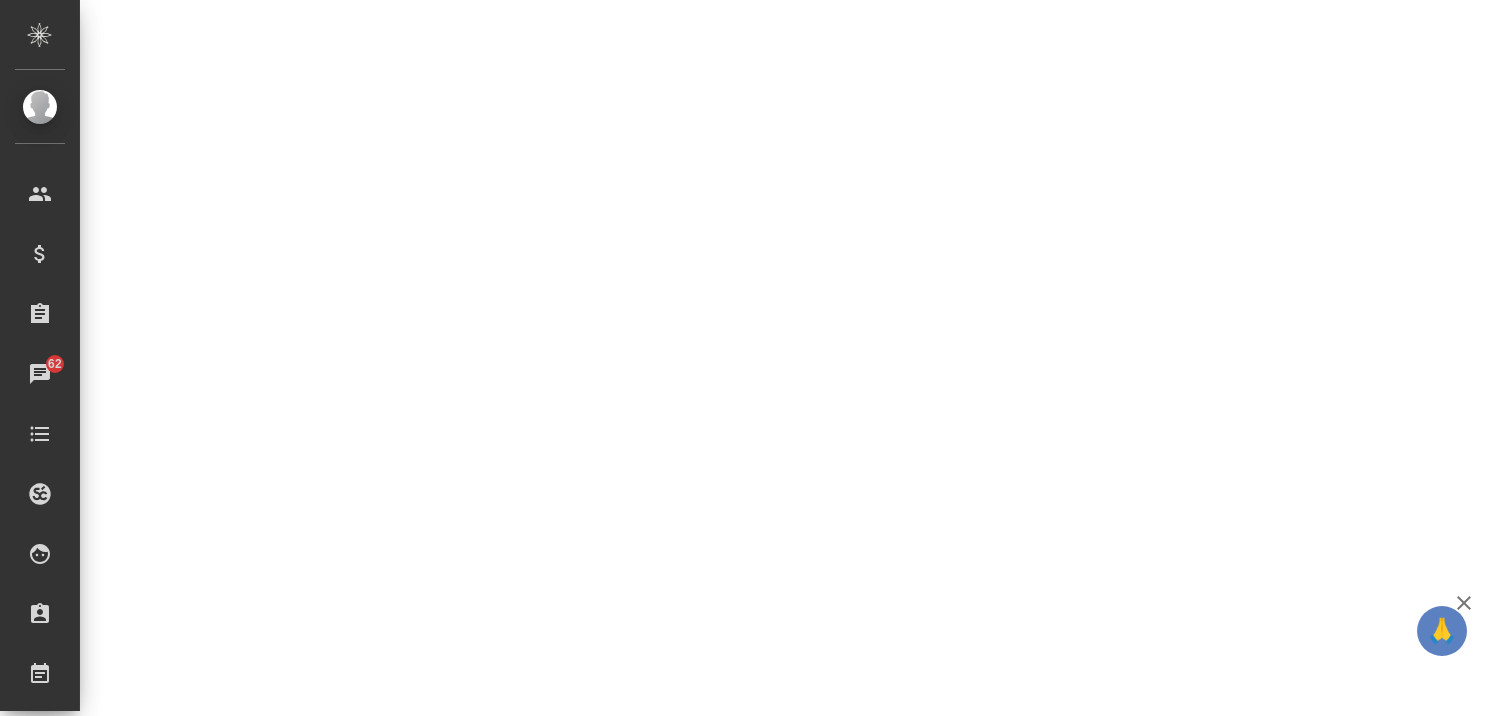
select select "RU"
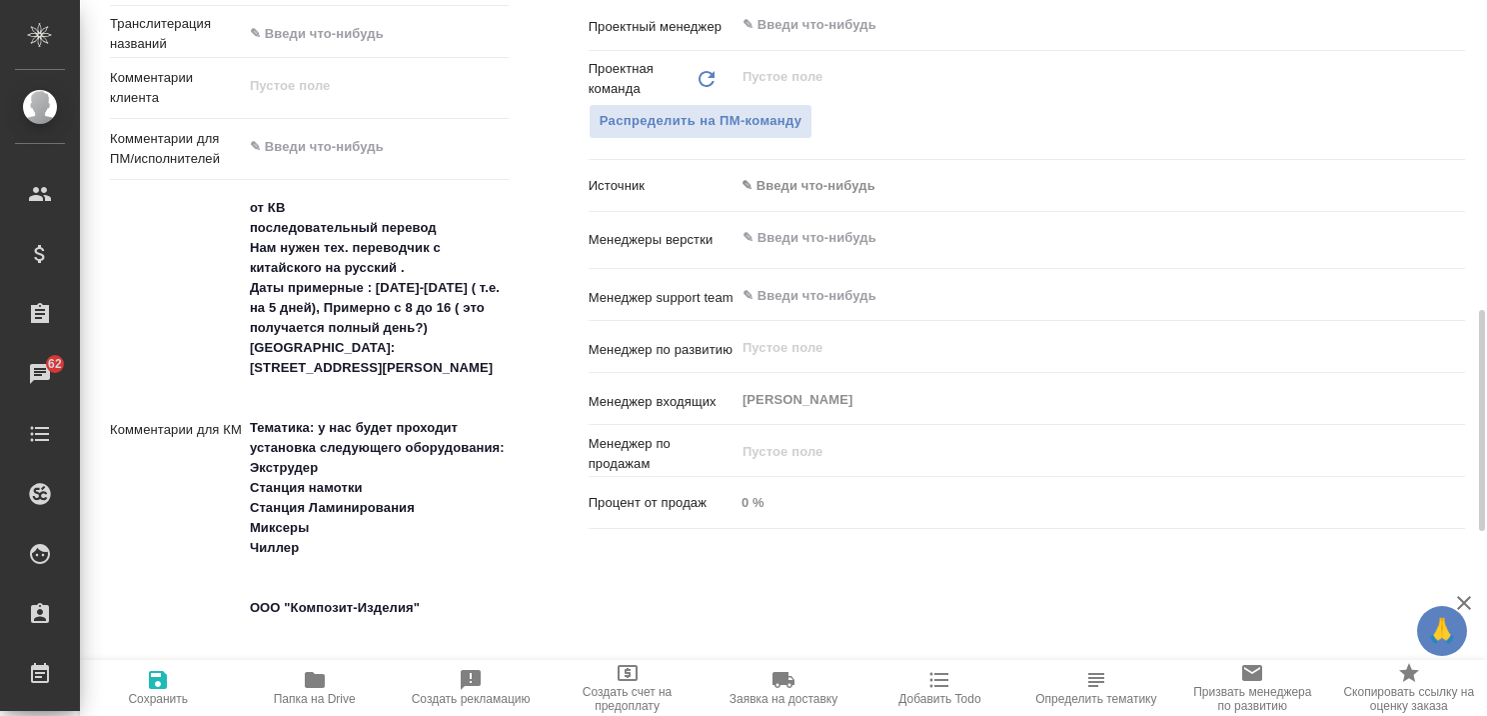
type textarea "x"
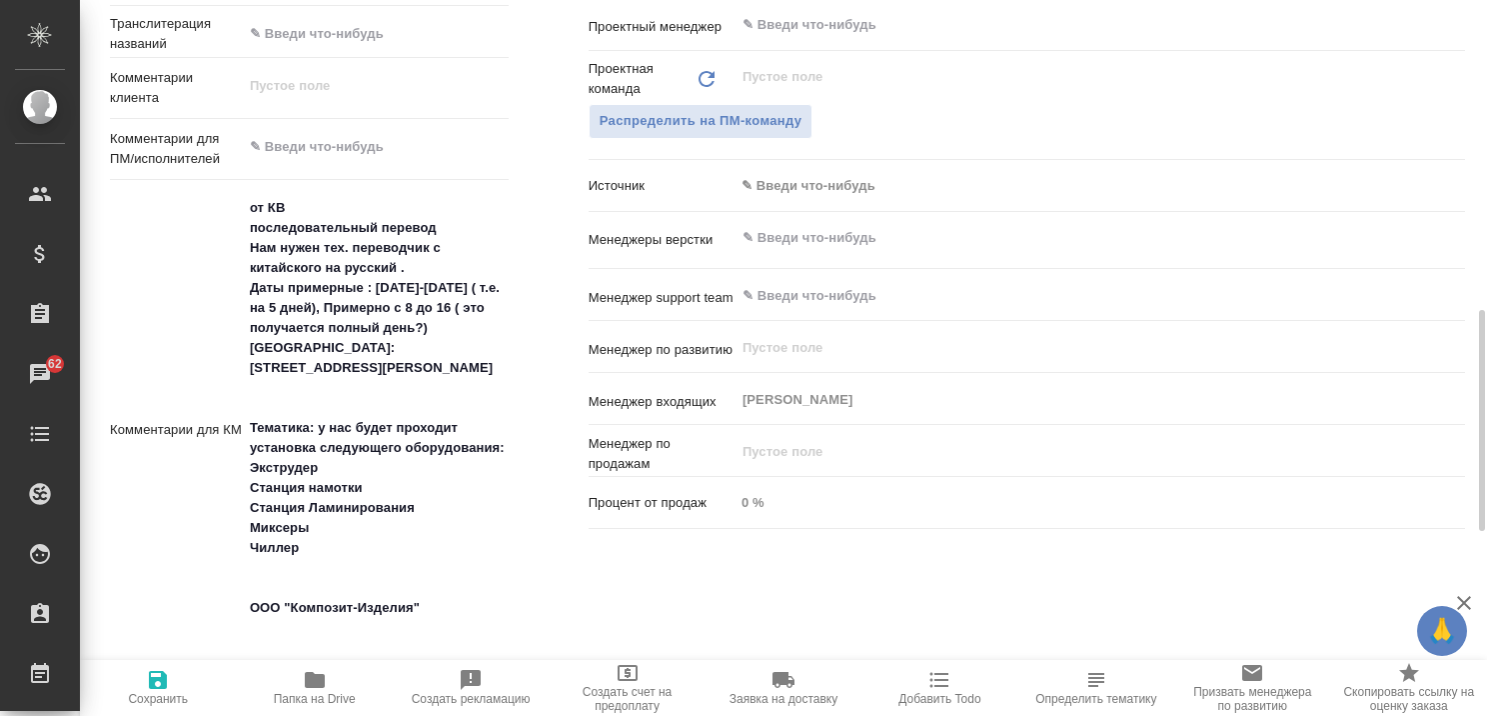
type textarea "x"
drag, startPoint x: 249, startPoint y: 227, endPoint x: 457, endPoint y: 589, distance: 417.2
click at [457, 589] on textarea "от КВ последовательный перевод Нам нужен тех. переводчик с китайского на русски…" at bounding box center [376, 429] width 264 height 474
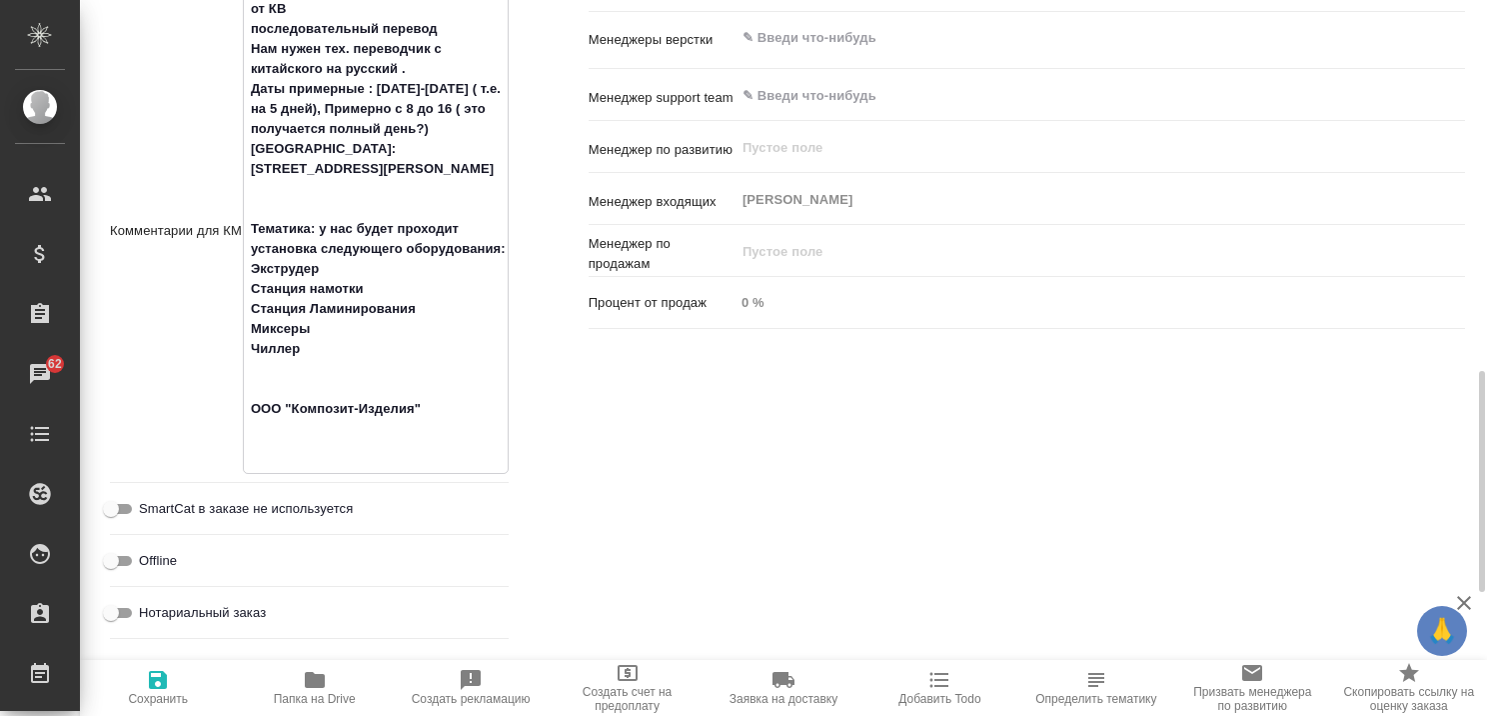
scroll to position [1099, 0]
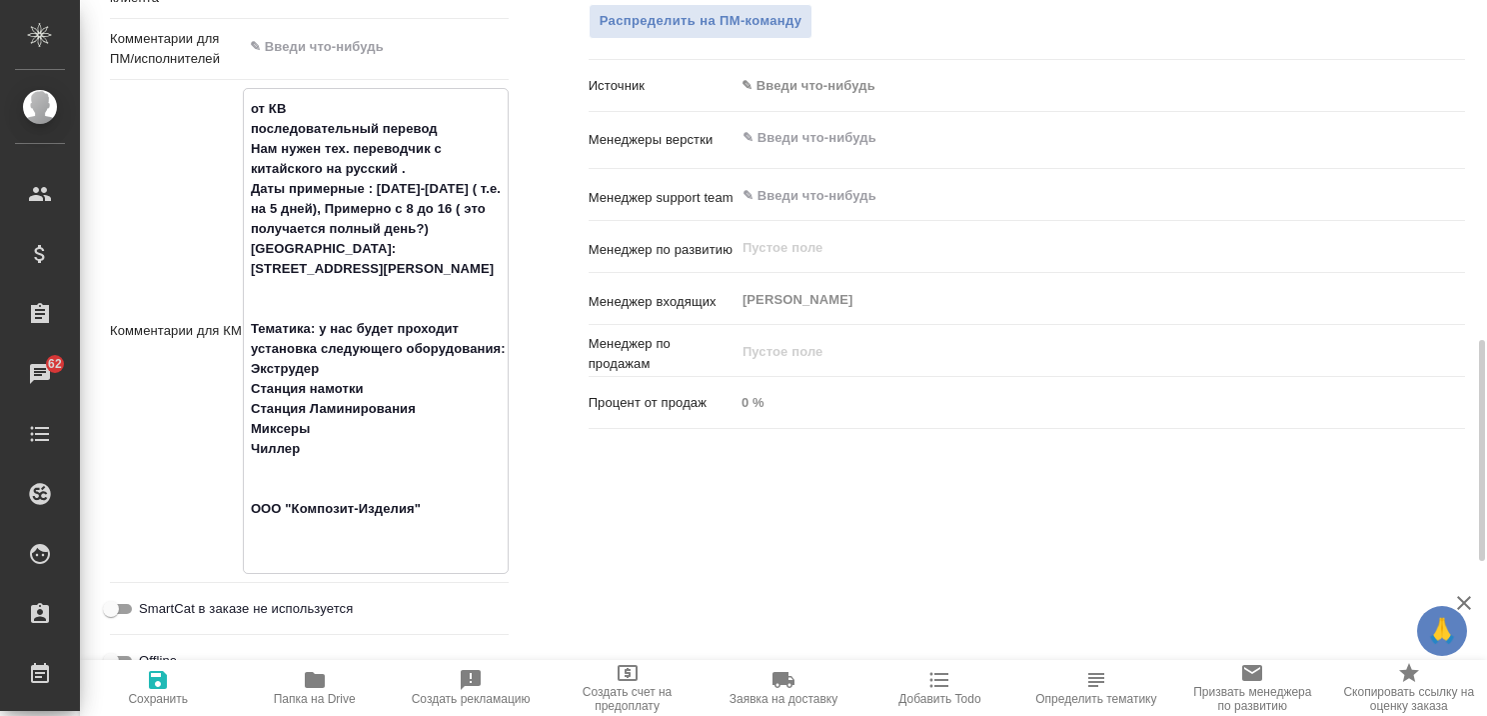
type textarea "x"
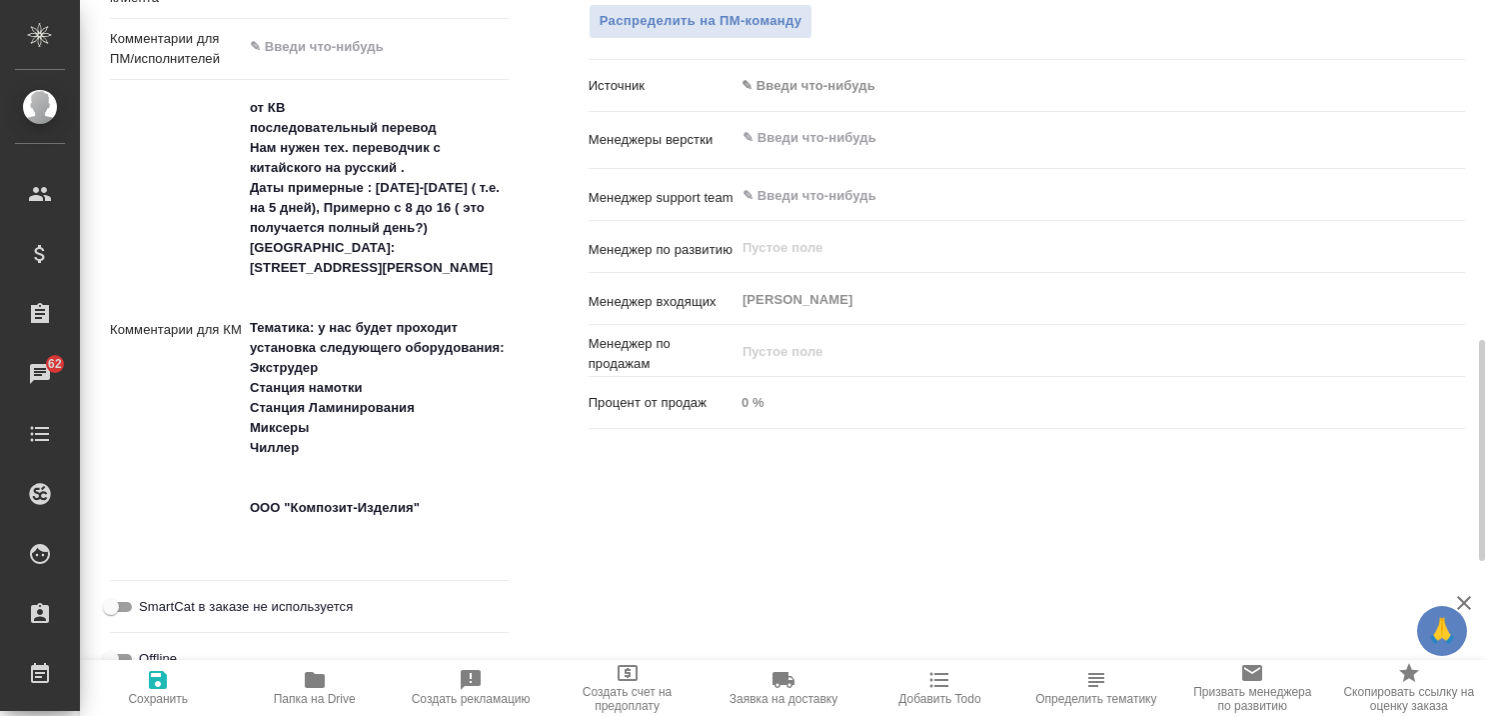
type textarea "x"
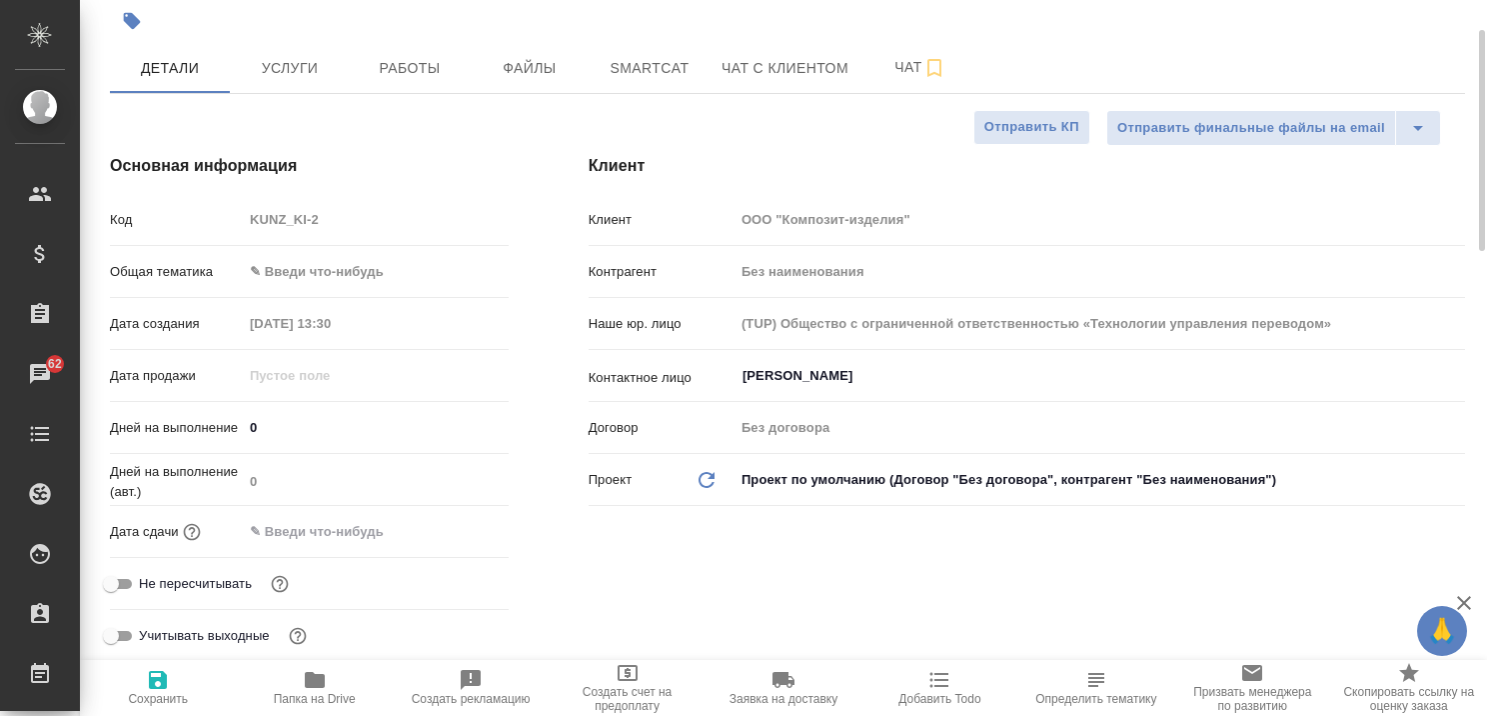
scroll to position [0, 0]
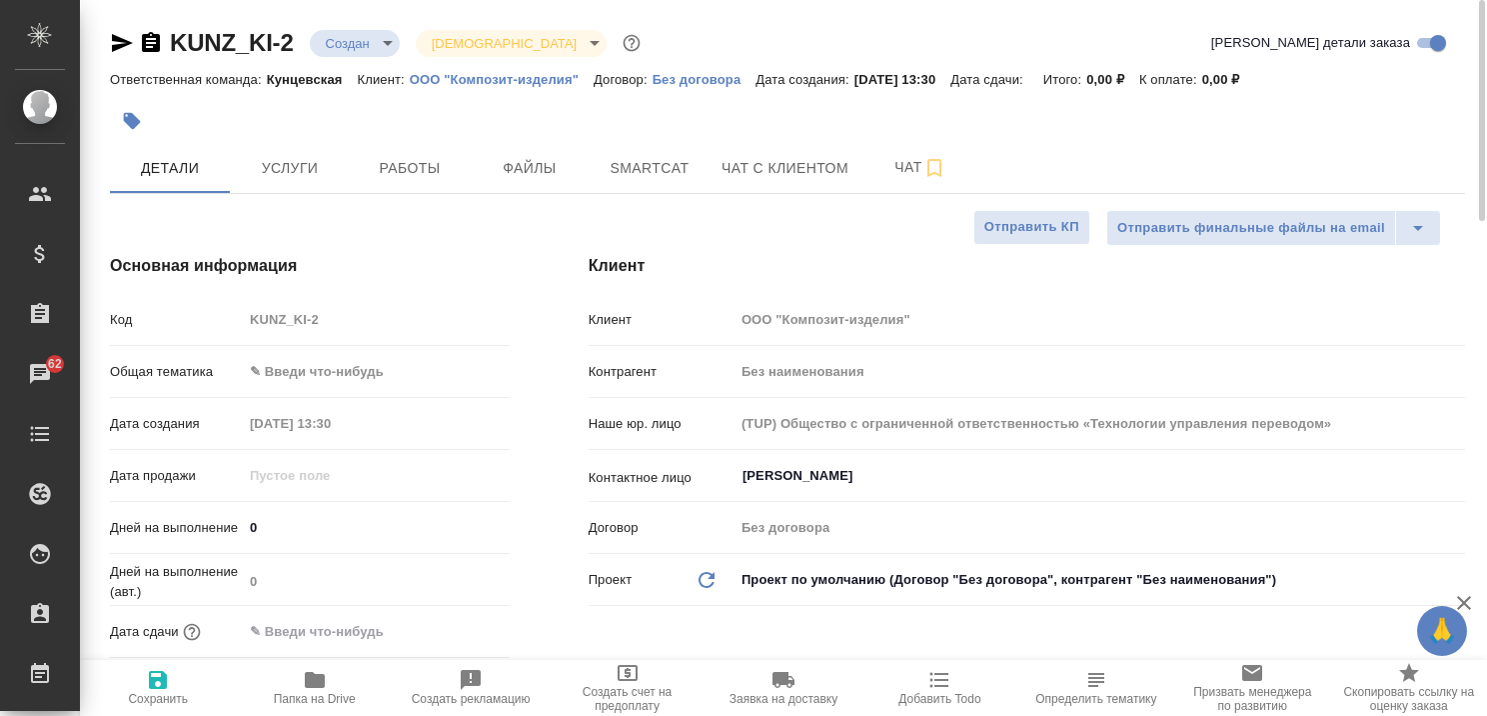
type textarea "x"
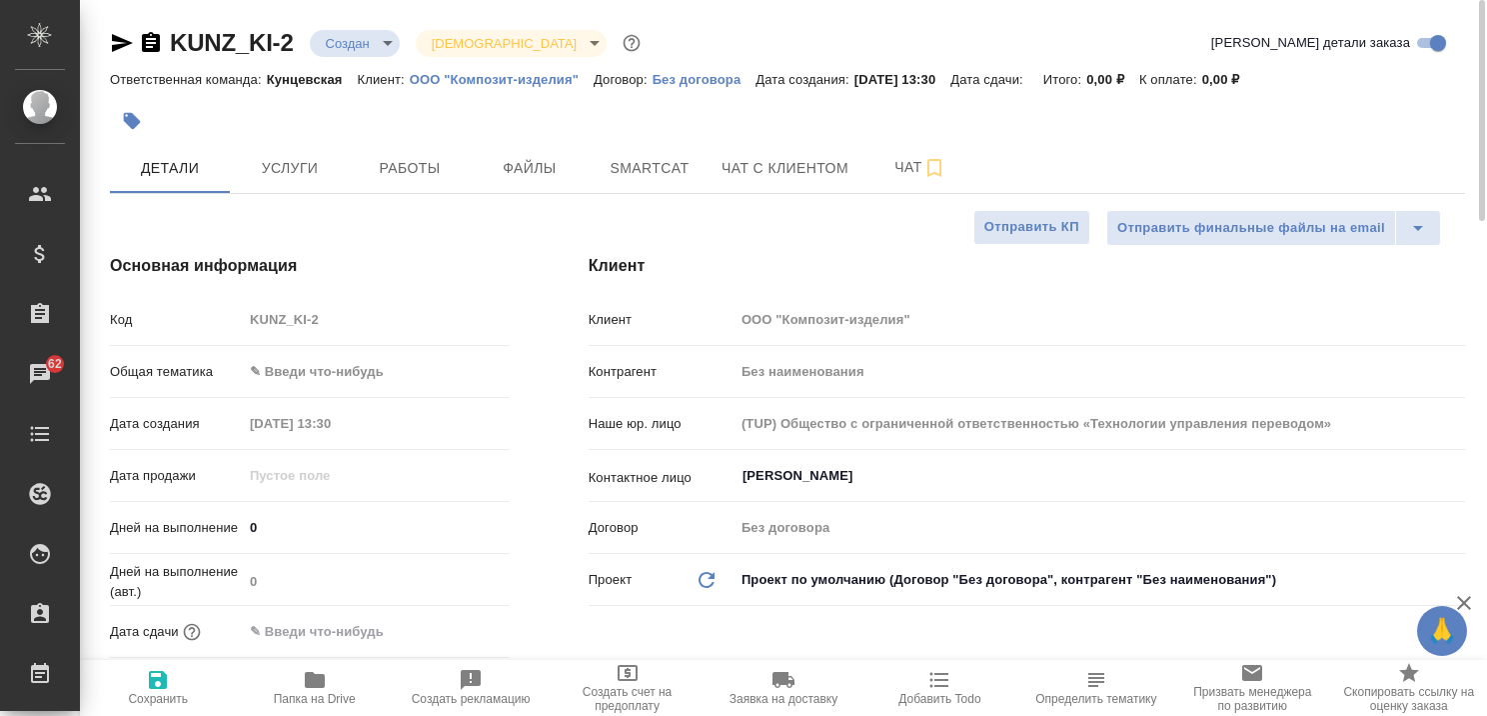
type textarea "x"
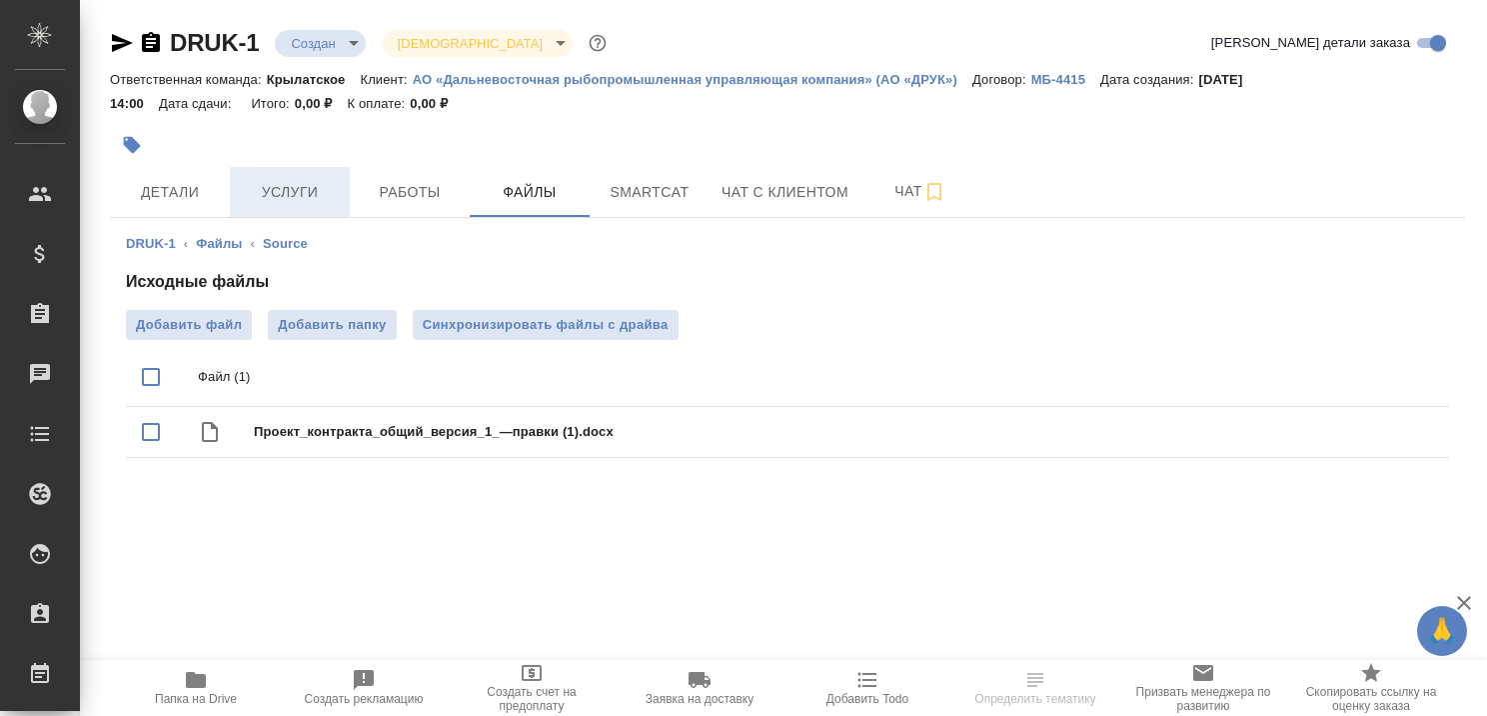
click at [296, 188] on span "Услуги" at bounding box center [290, 192] width 96 height 25
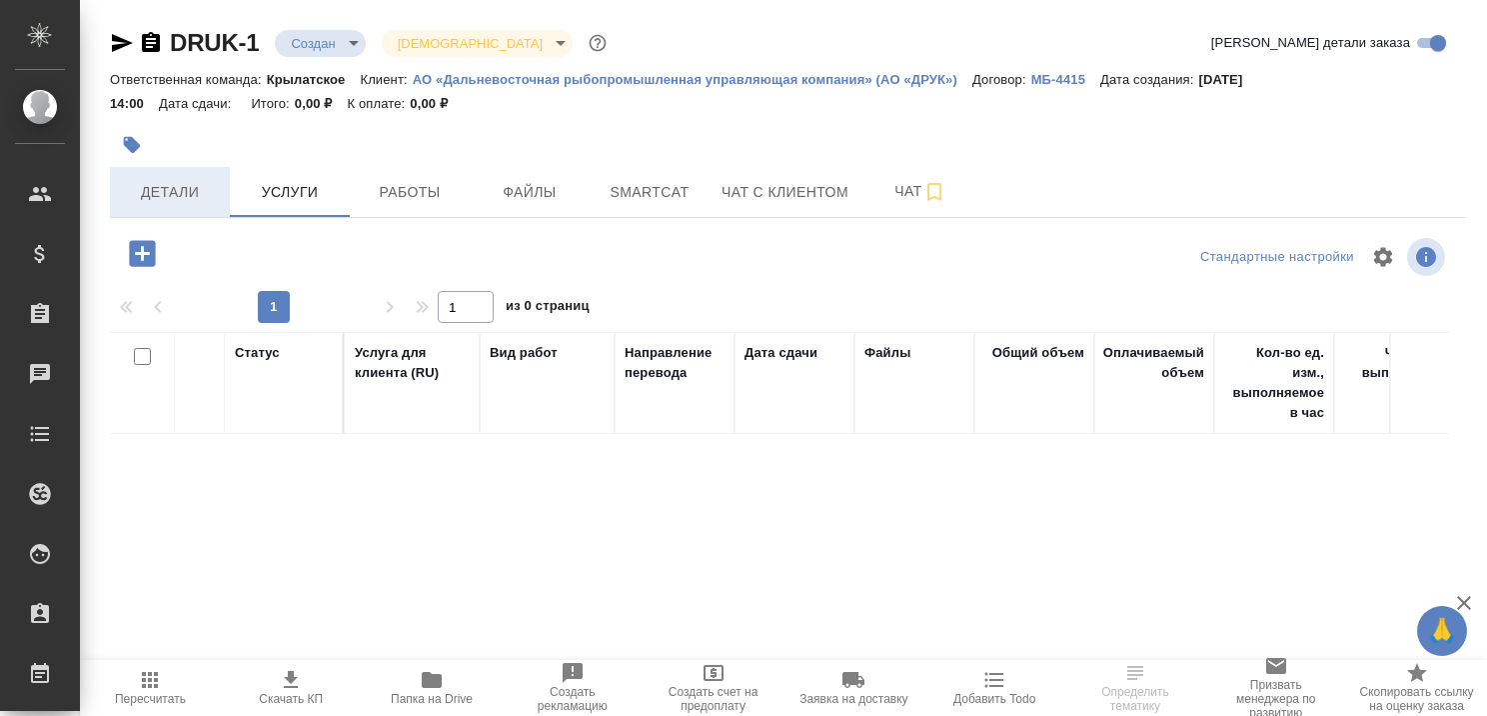
click at [176, 186] on span "Детали" at bounding box center [170, 192] width 96 height 25
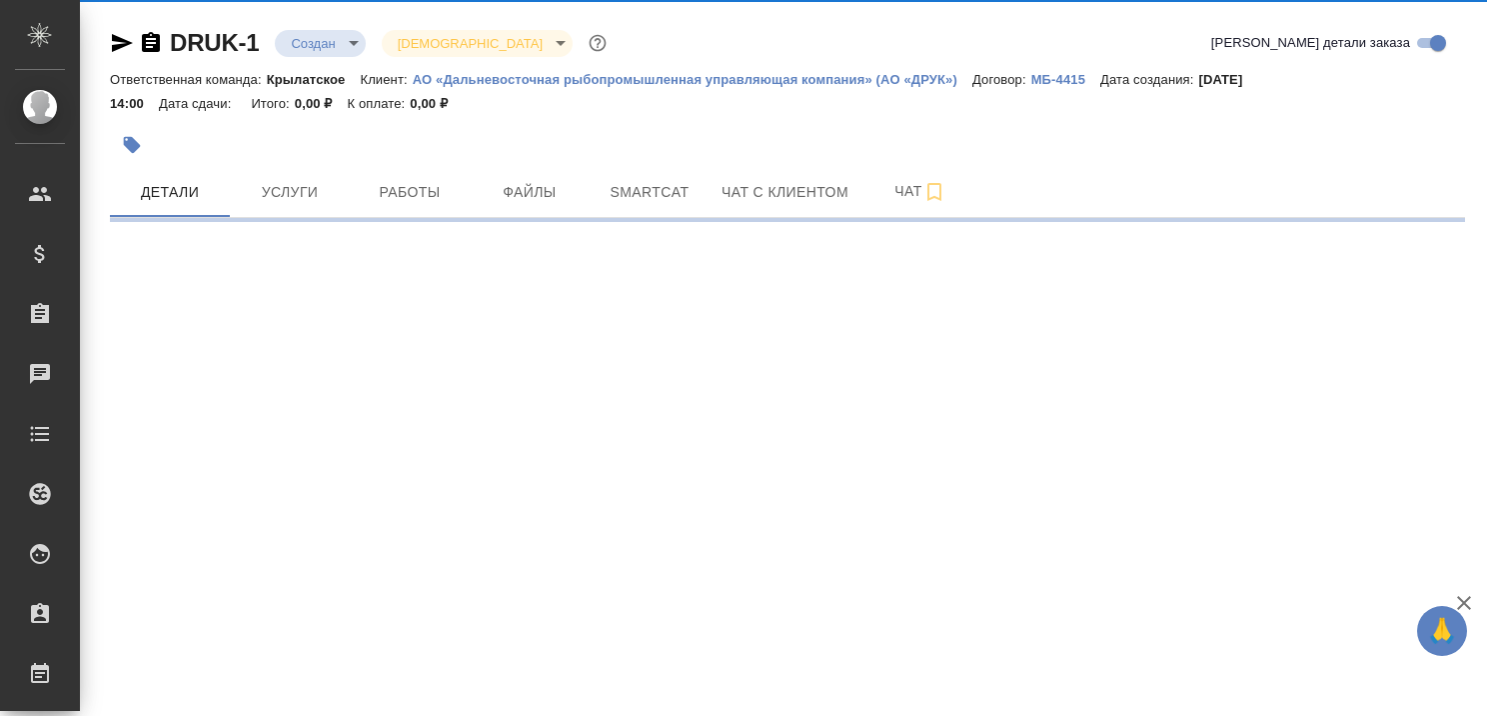
select select "RU"
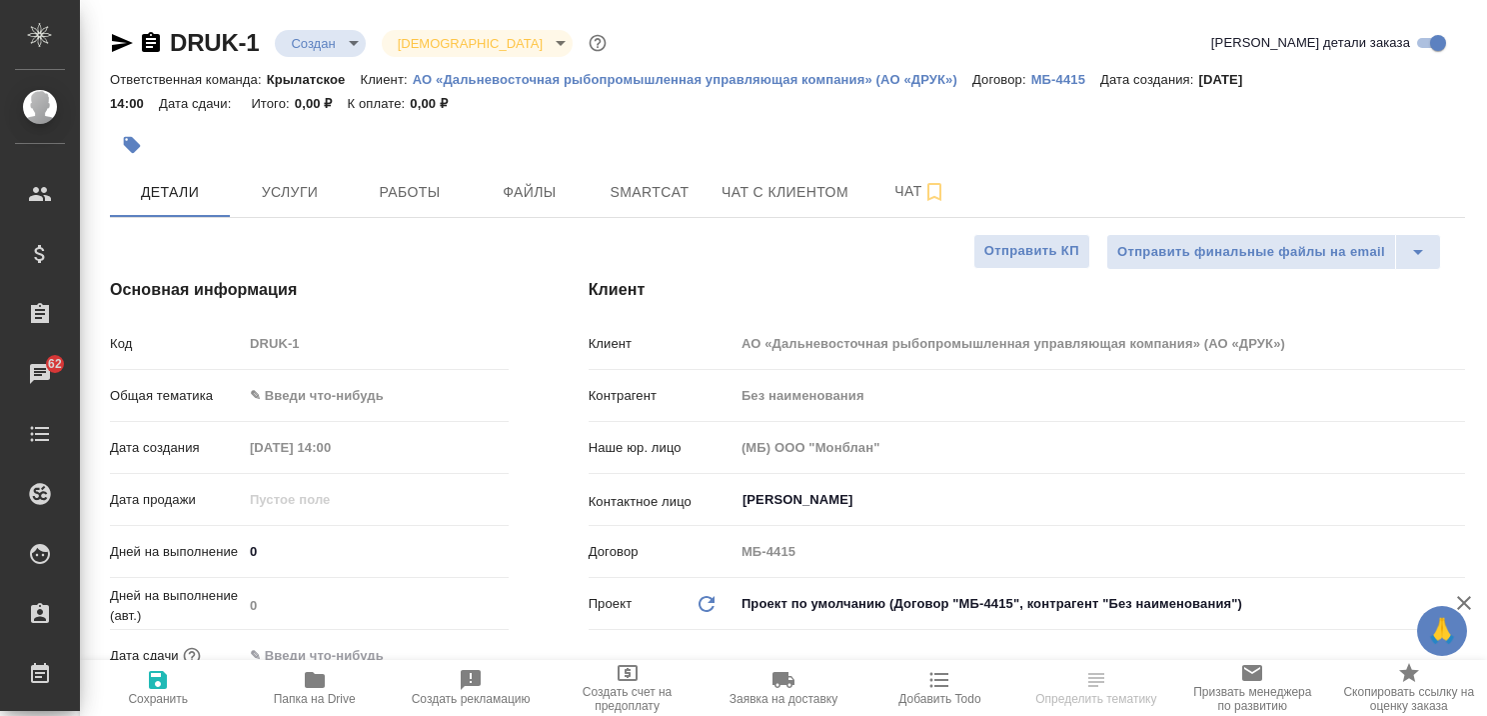
type textarea "x"
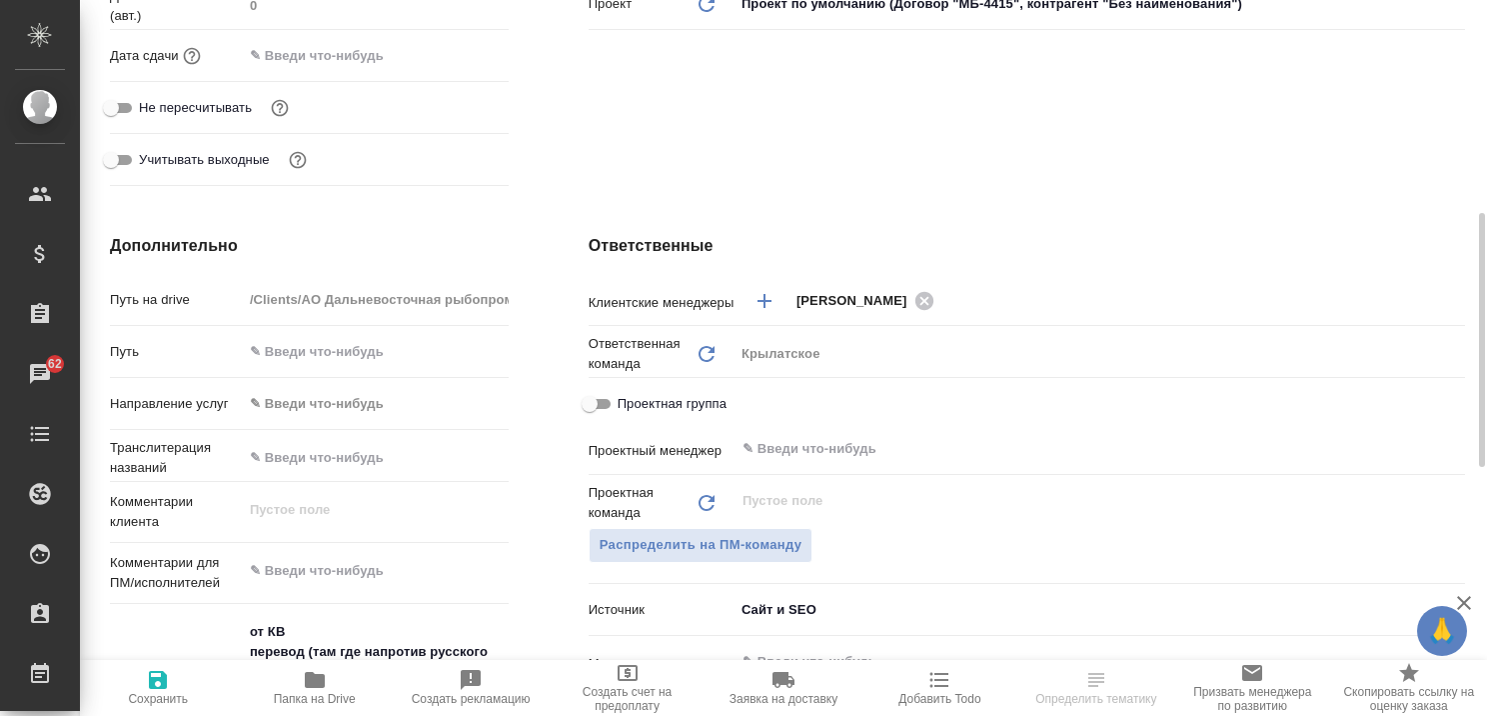
scroll to position [999, 0]
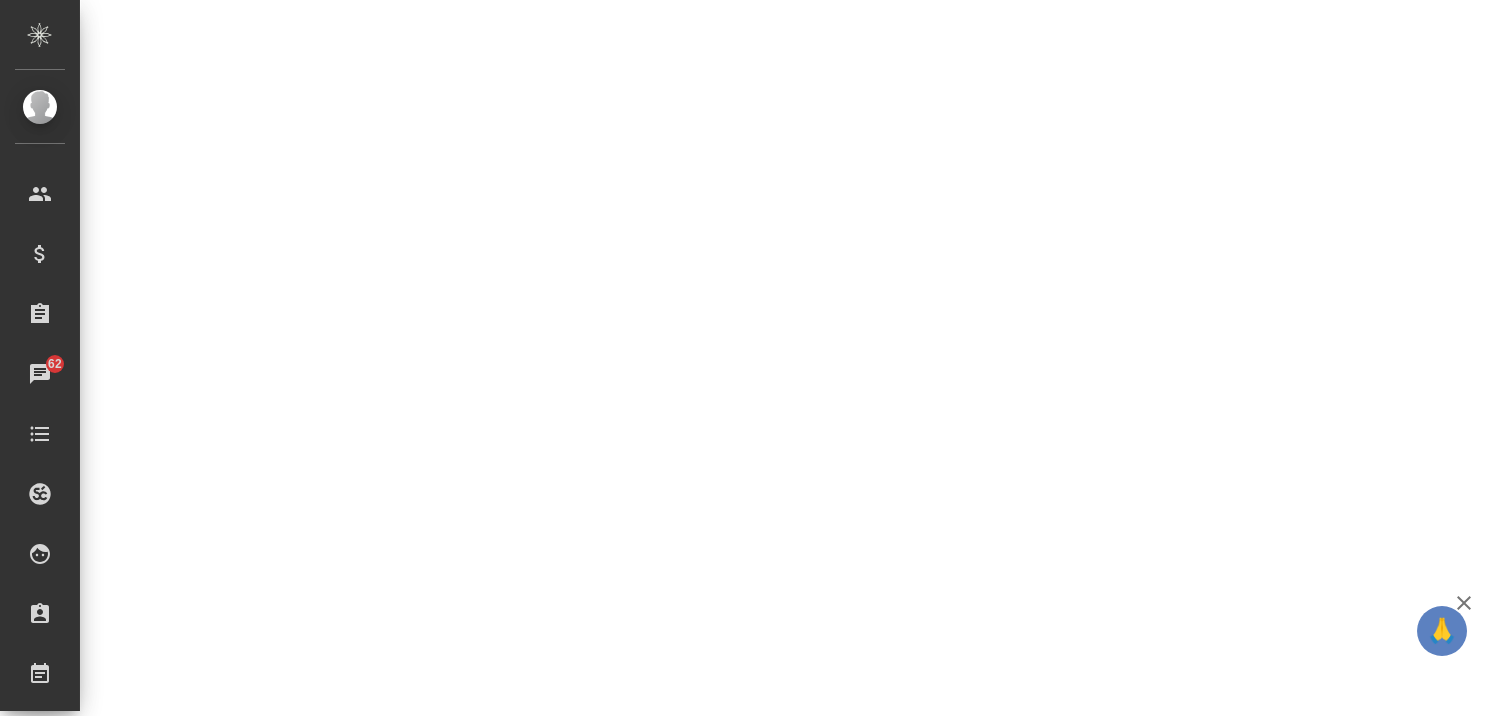
select select "RU"
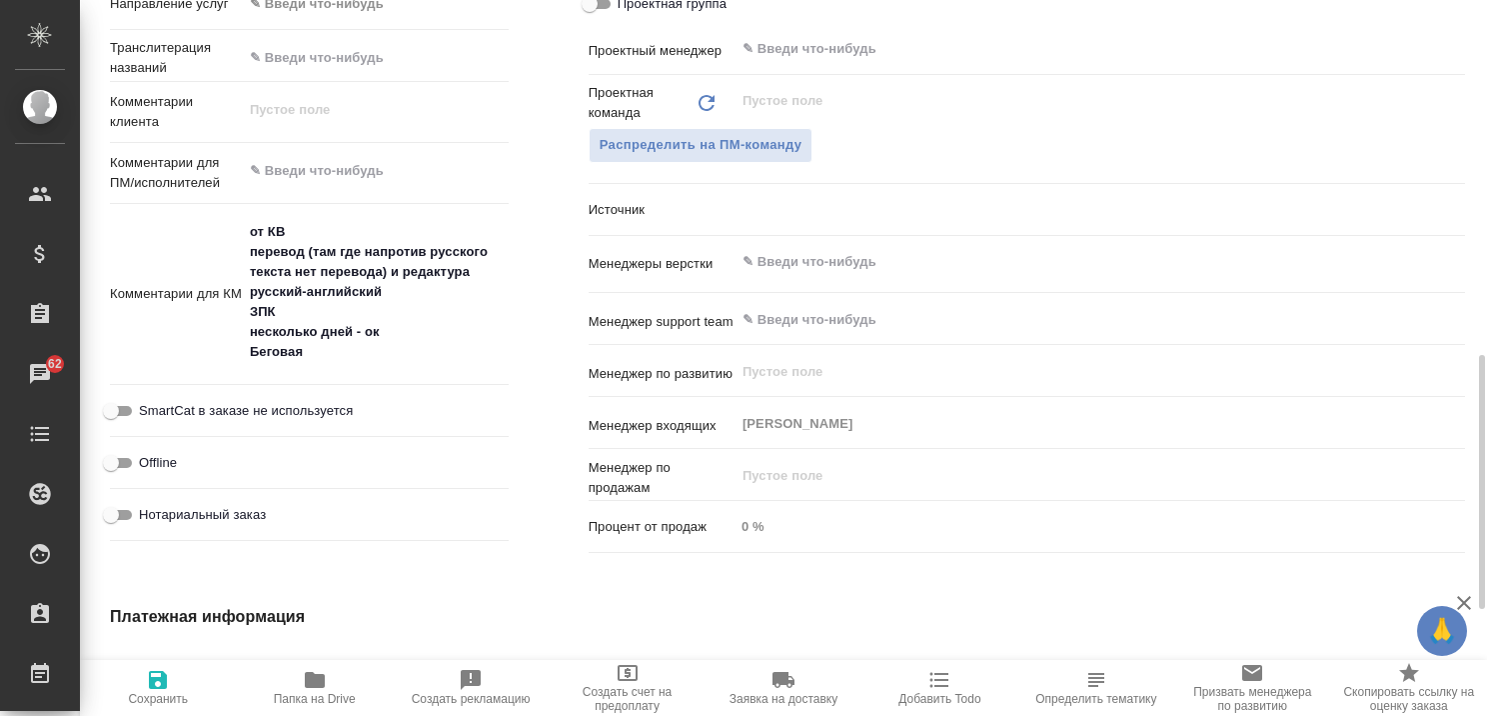
type textarea "x"
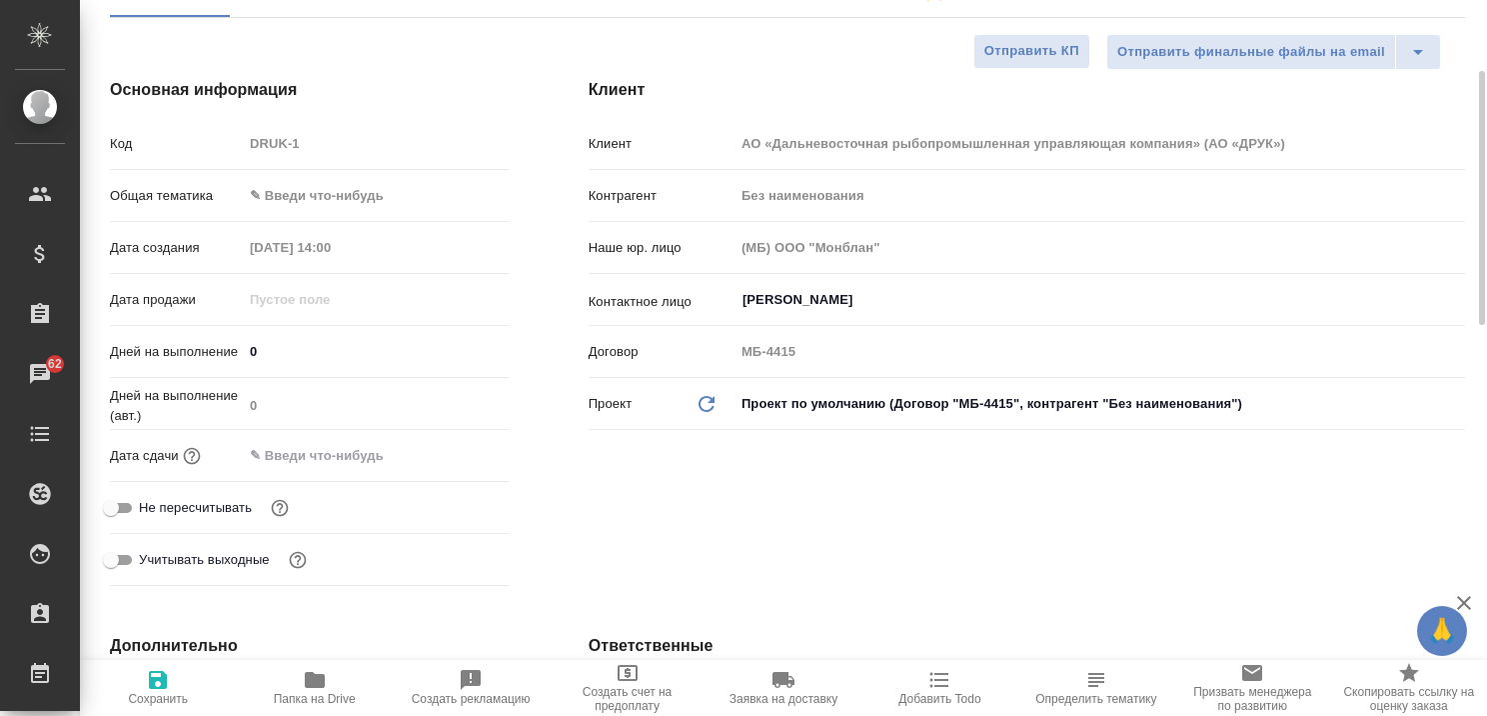
scroll to position [0, 0]
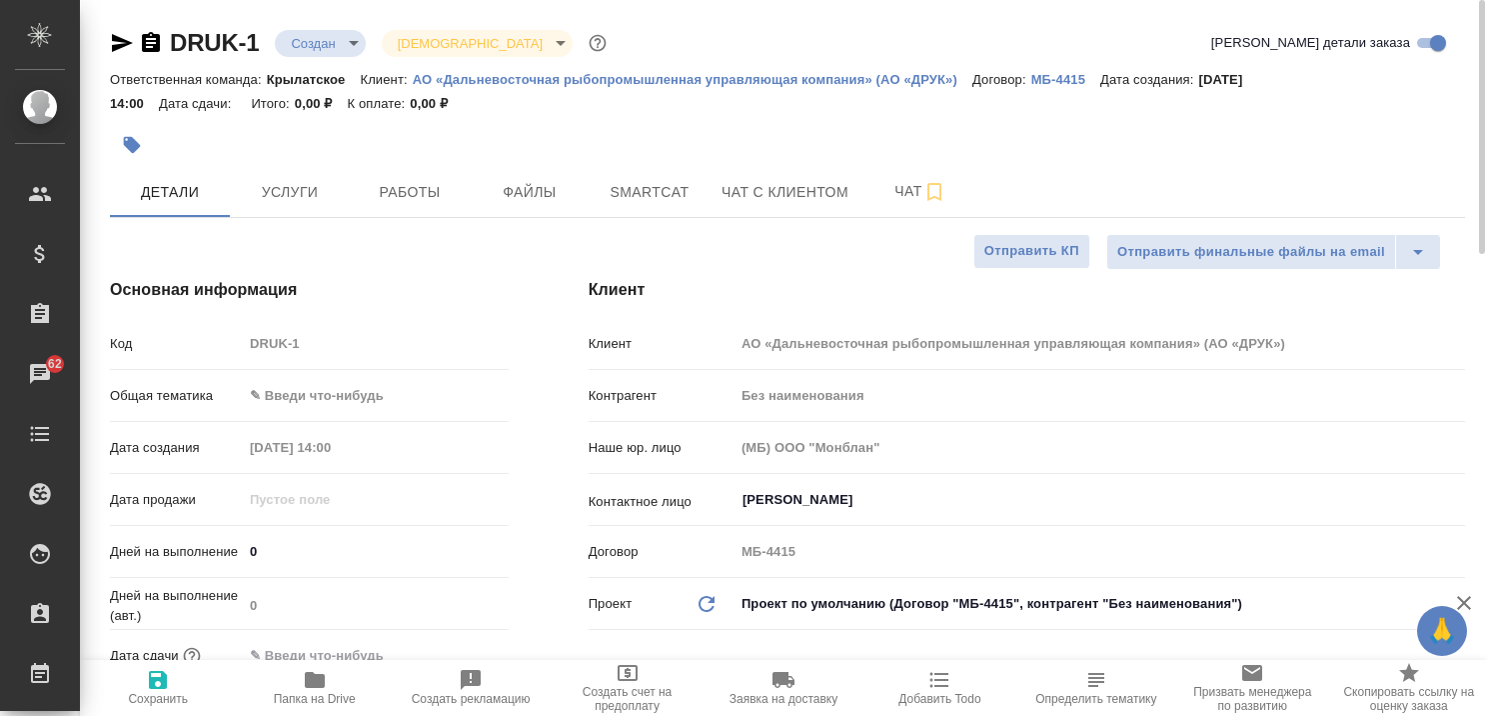
type textarea "x"
